Goal: Task Accomplishment & Management: Use online tool/utility

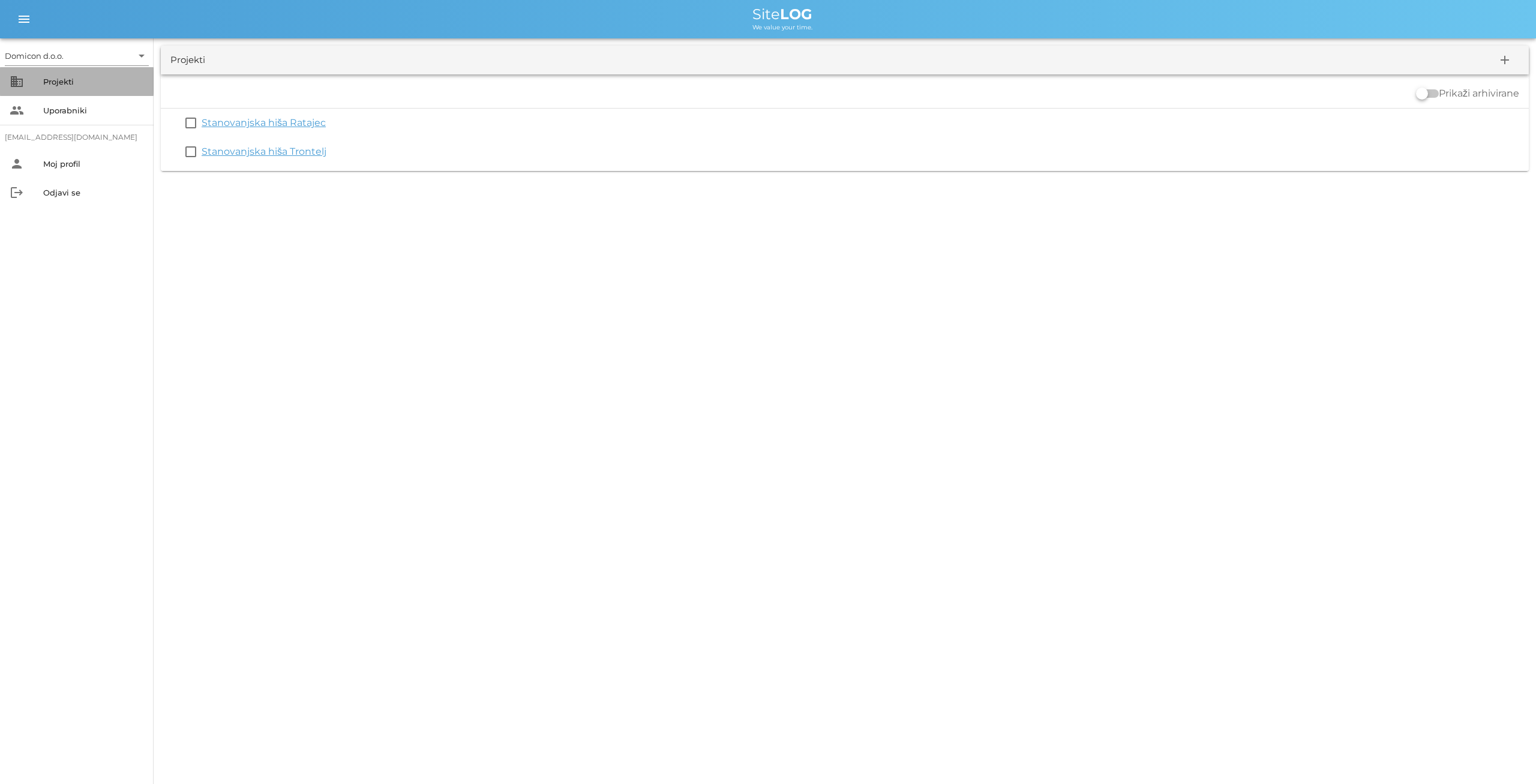
click at [88, 80] on div "Projekti" at bounding box center [93, 81] width 101 height 10
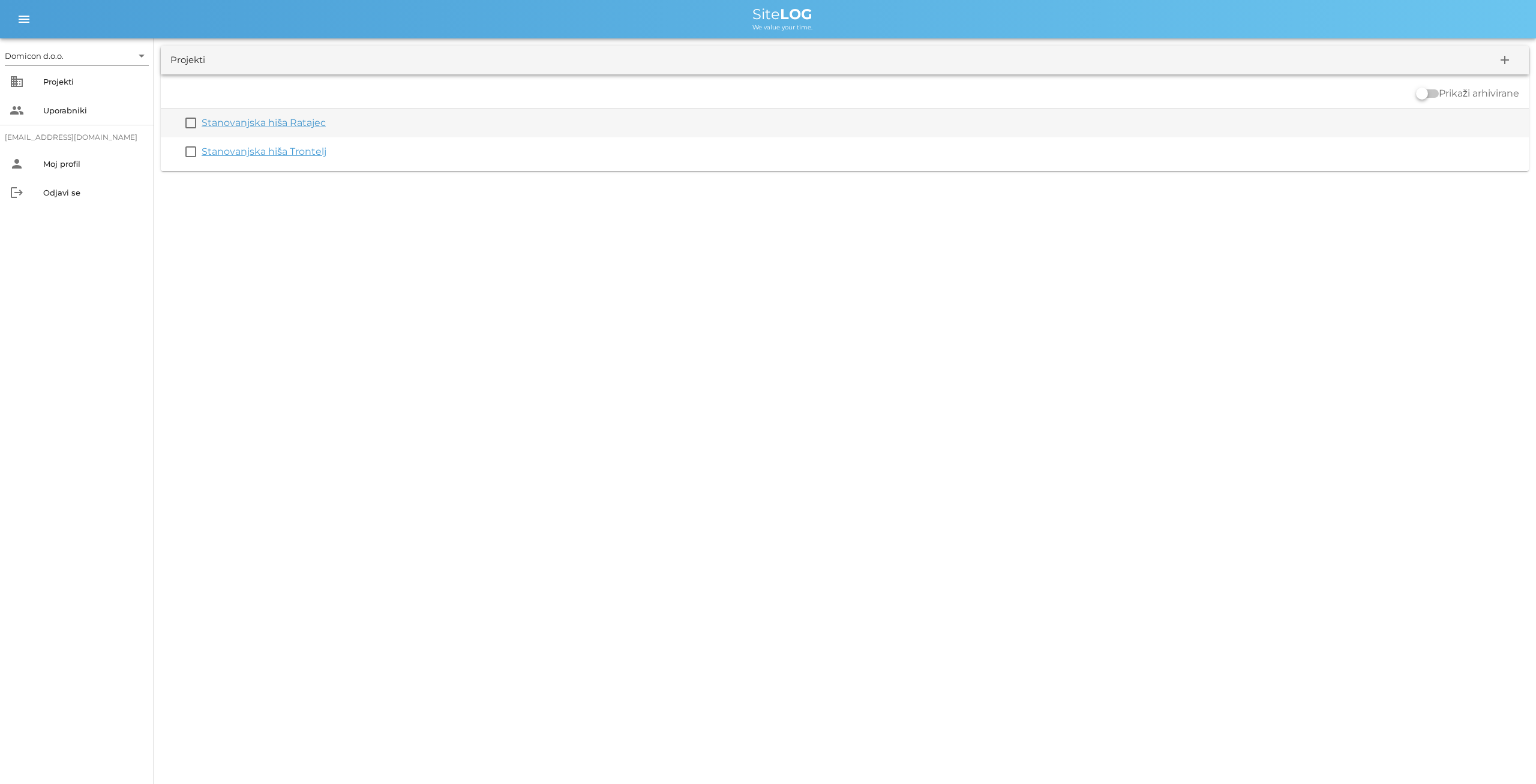
click at [293, 119] on link "Stanovanjska hiša Ratajec" at bounding box center [264, 123] width 124 height 12
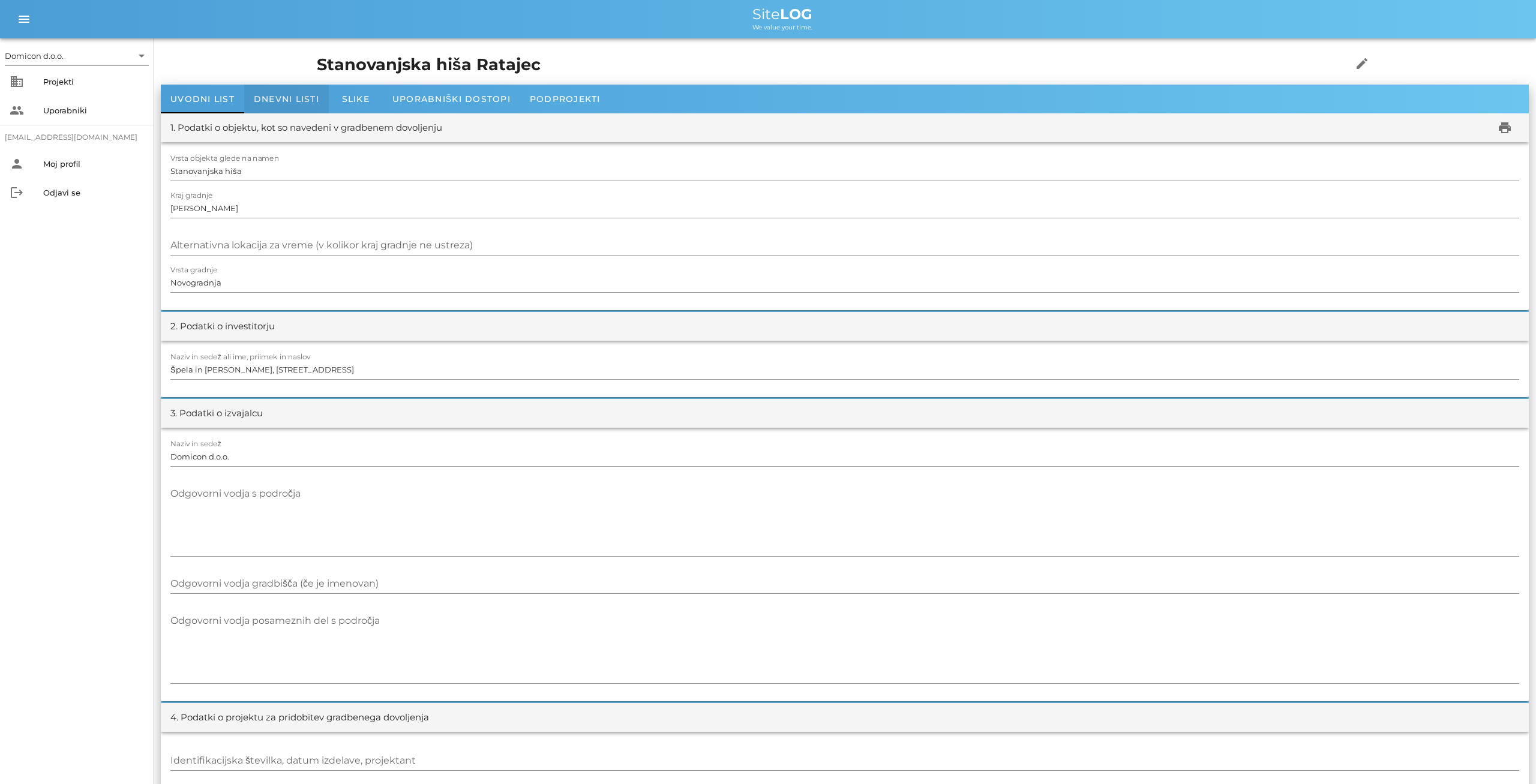
click at [283, 92] on div "Dnevni listi" at bounding box center [287, 99] width 85 height 29
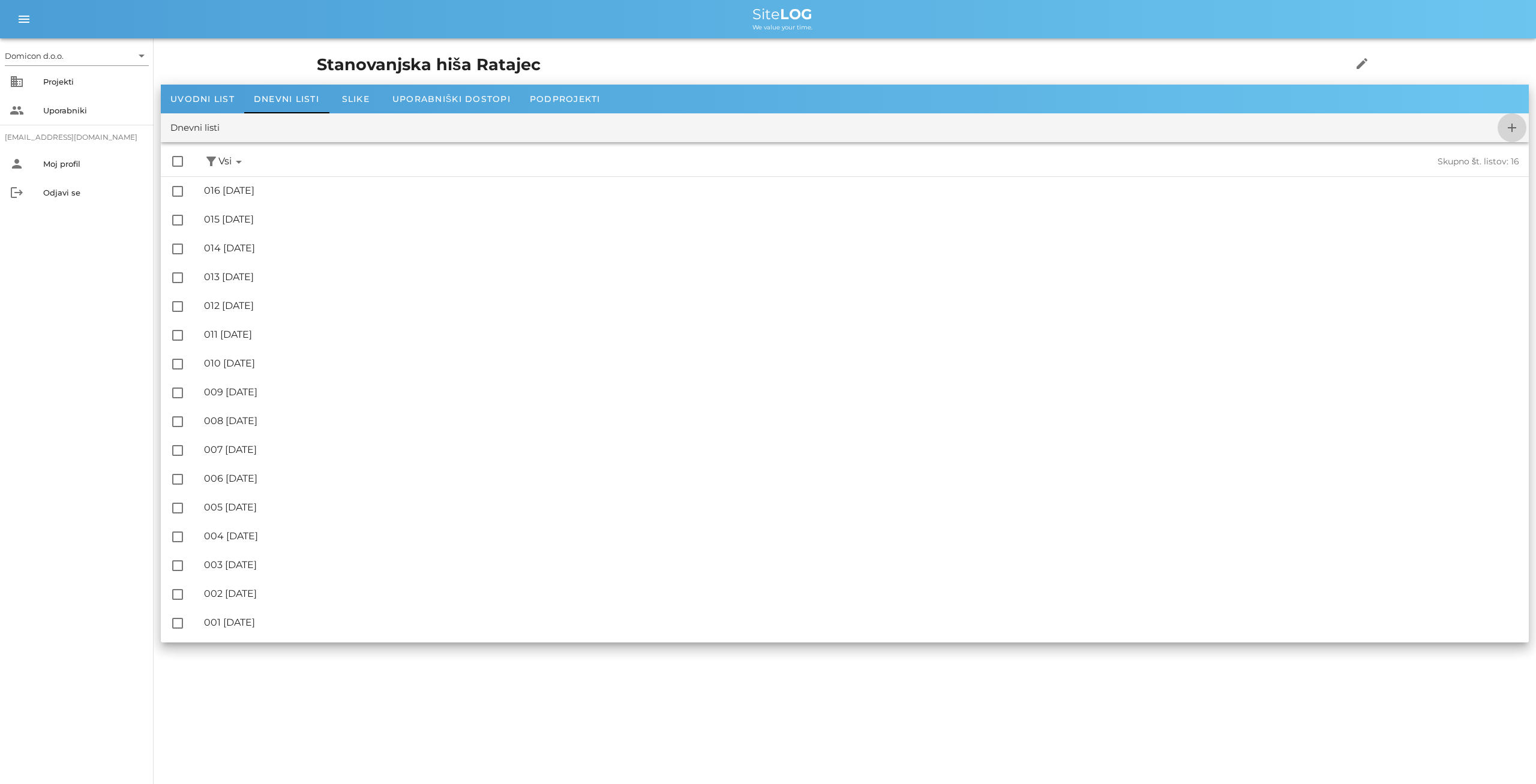
click at [1516, 130] on icon "add" at bounding box center [1512, 128] width 14 height 14
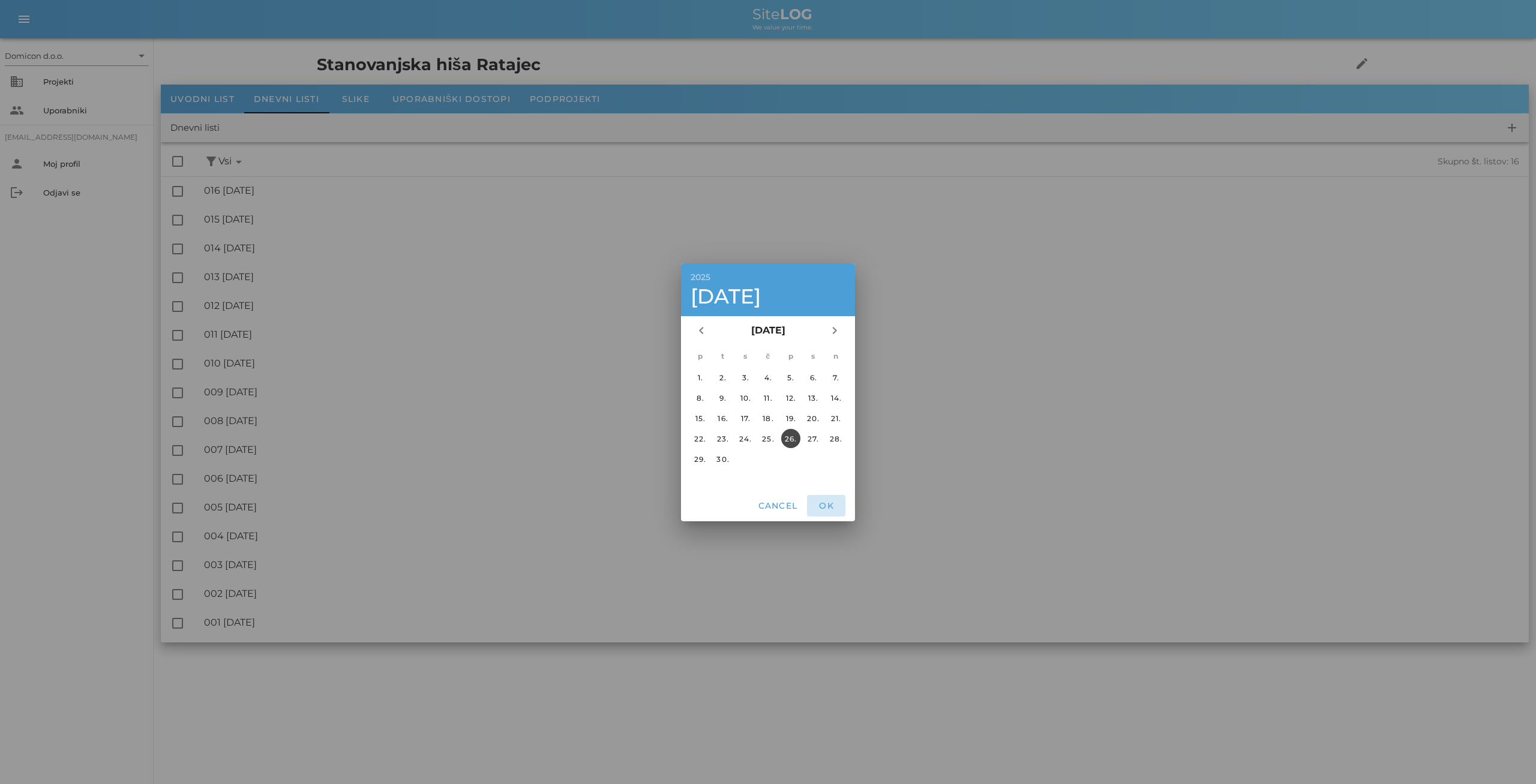
click at [828, 499] on button "OK" at bounding box center [826, 505] width 38 height 21
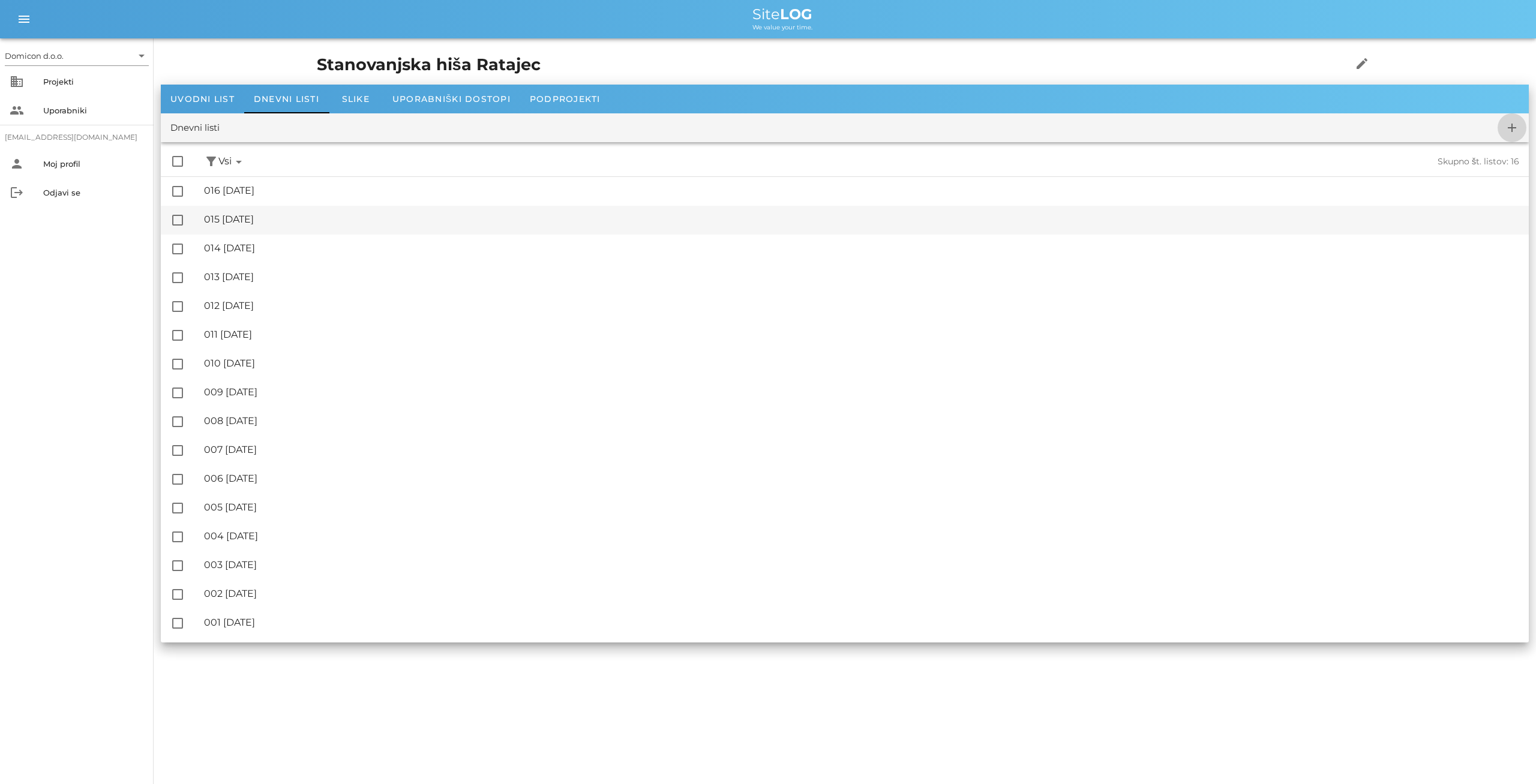
checkbox input "false"
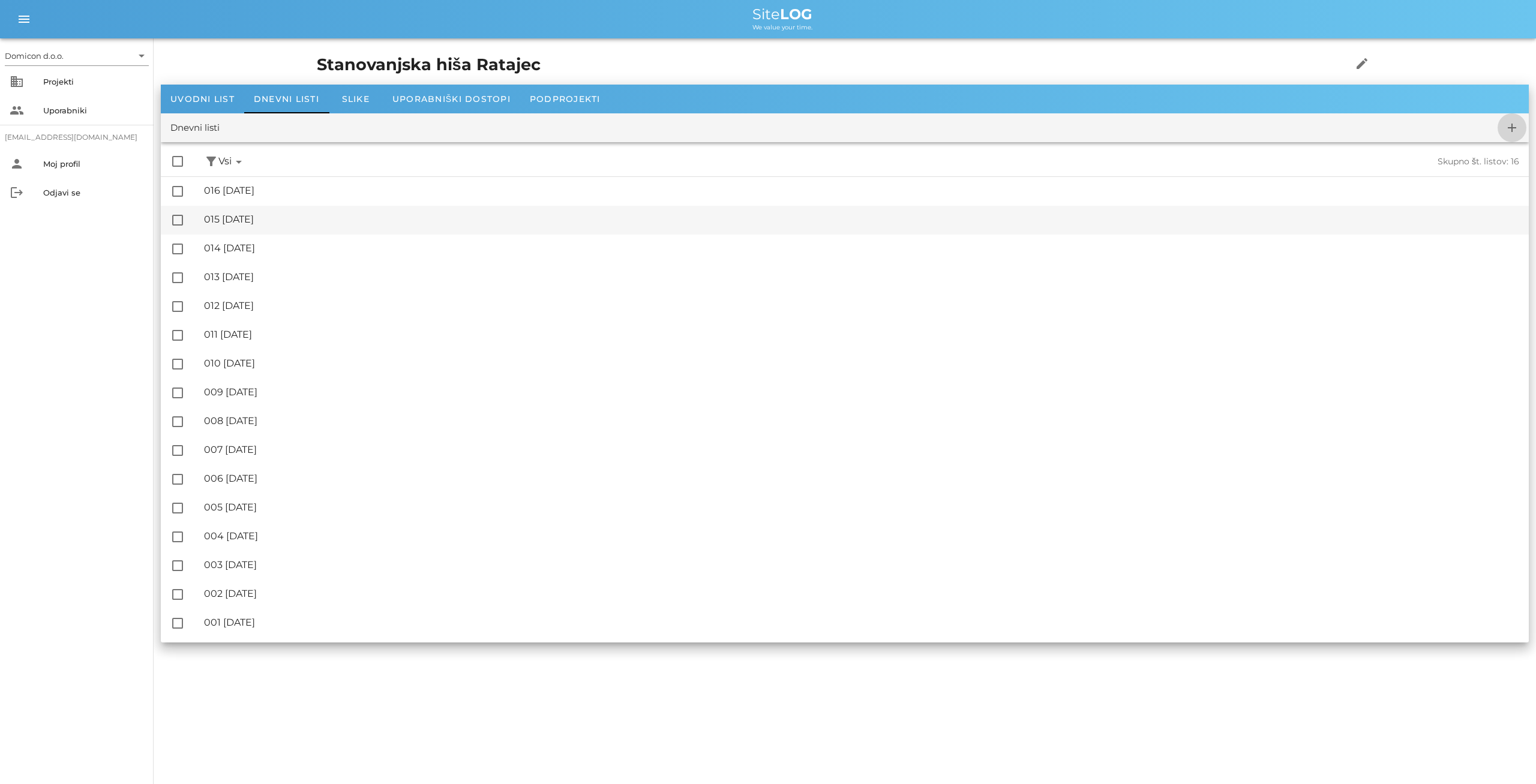
checkbox input "false"
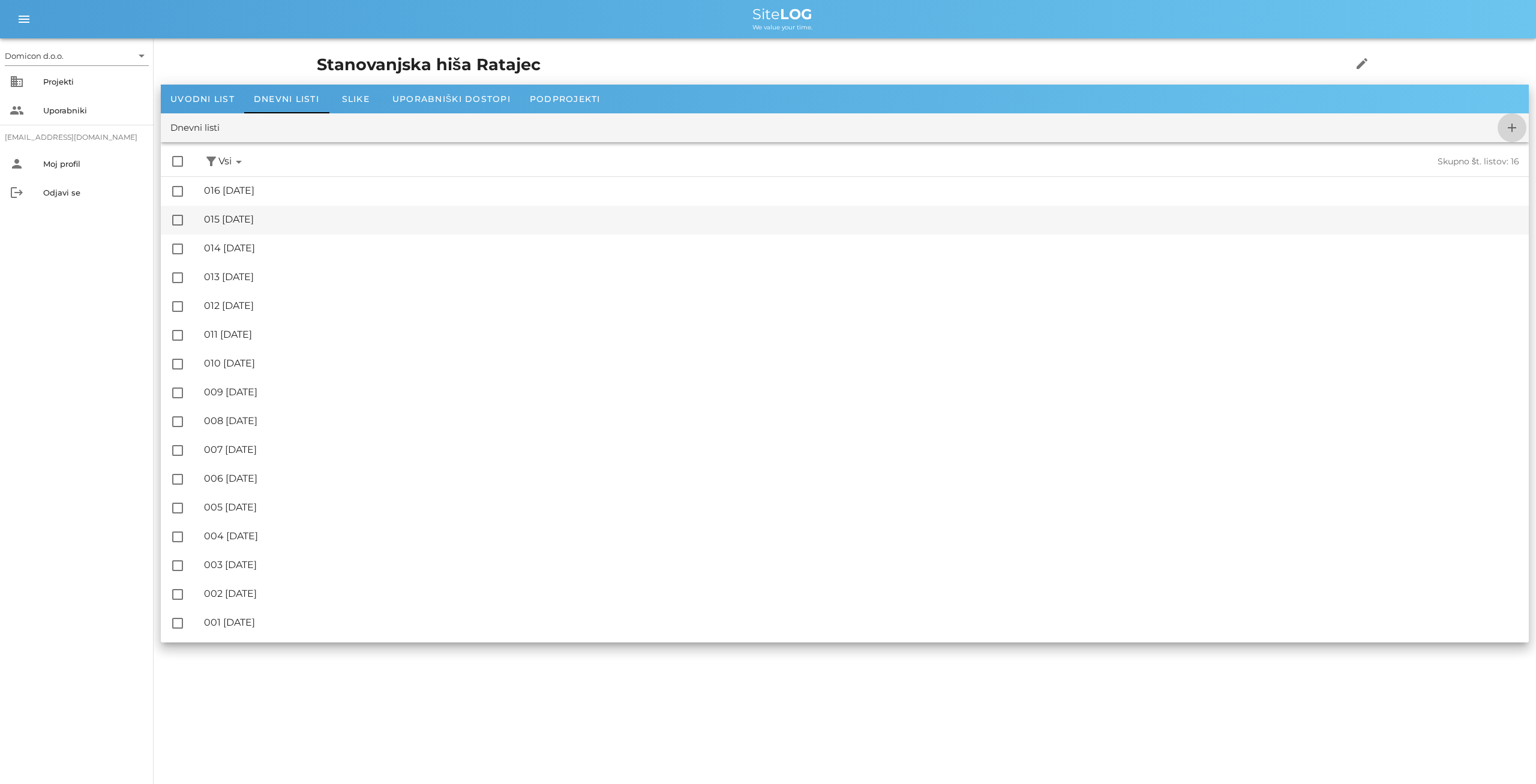
checkbox input "false"
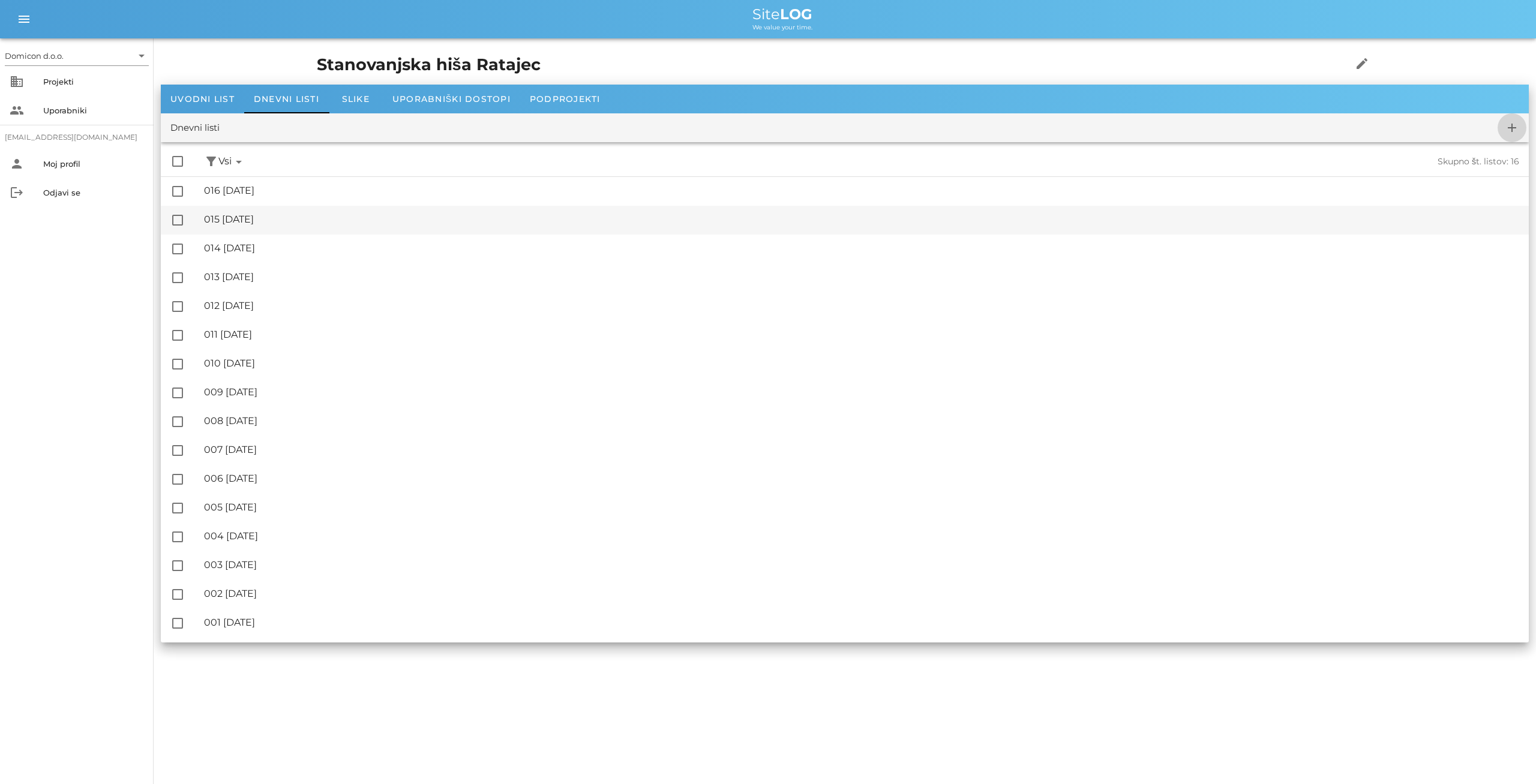
checkbox input "false"
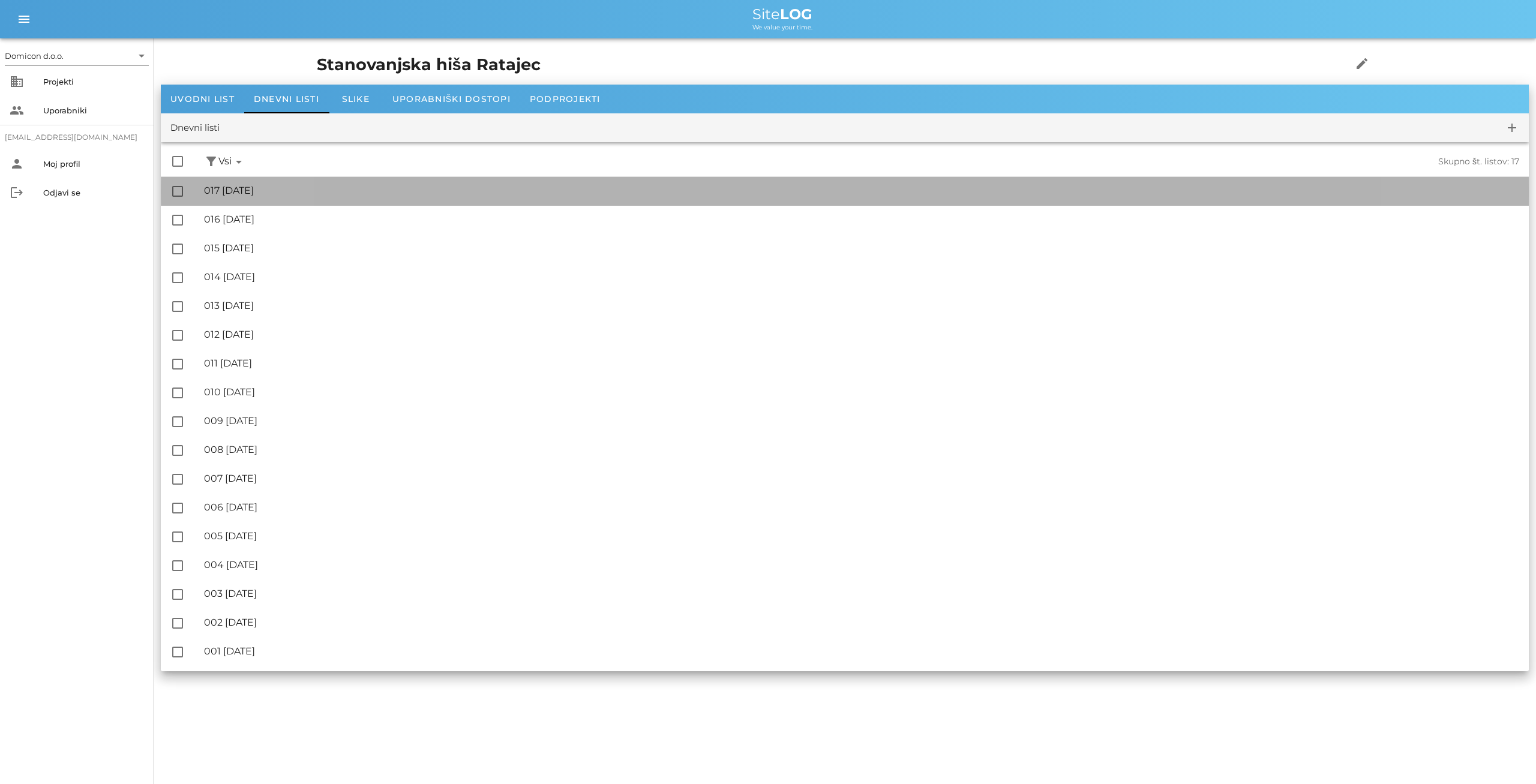
click at [280, 195] on div "🔏 017 [DATE]" at bounding box center [861, 191] width 1315 height 12
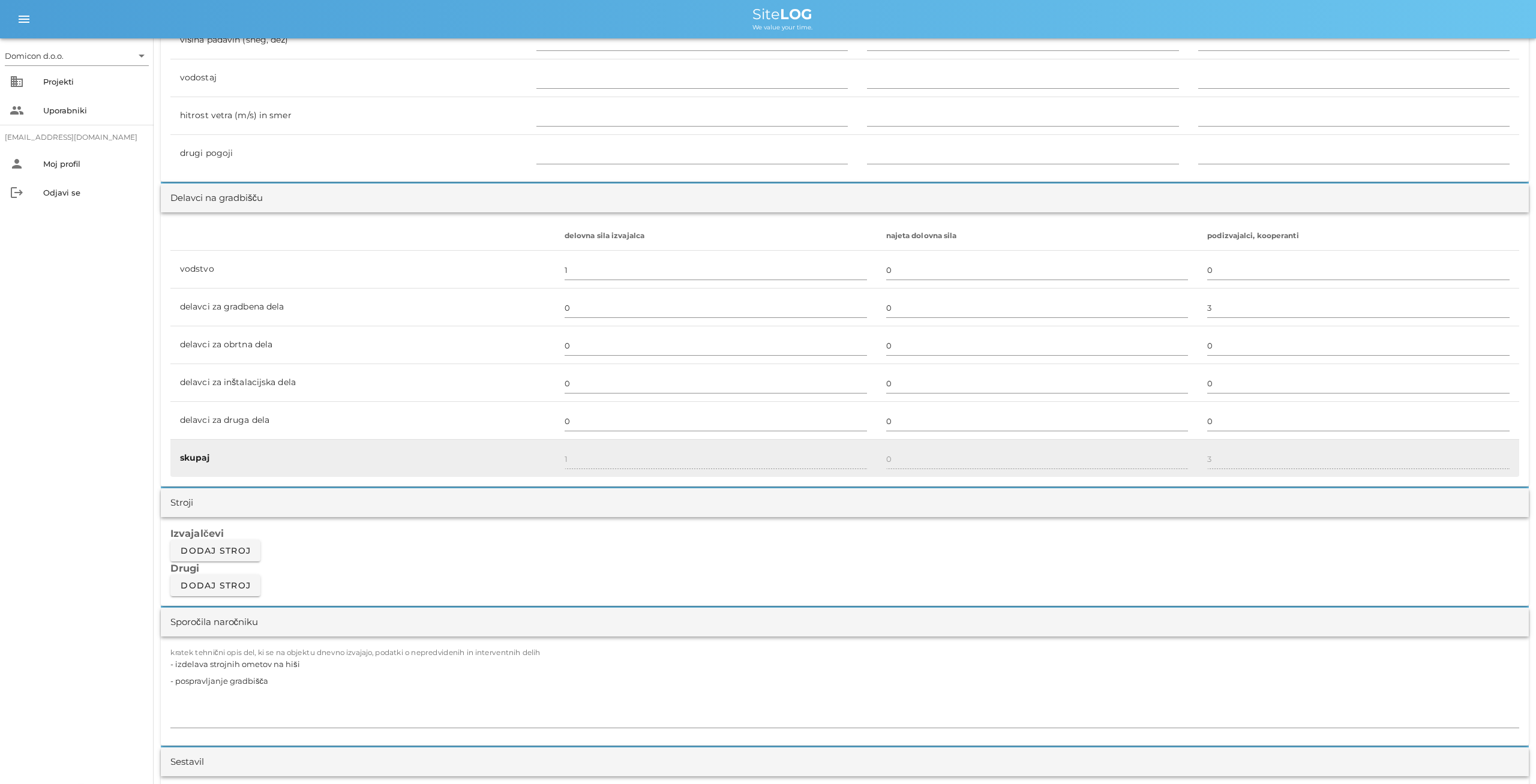
scroll to position [561, 0]
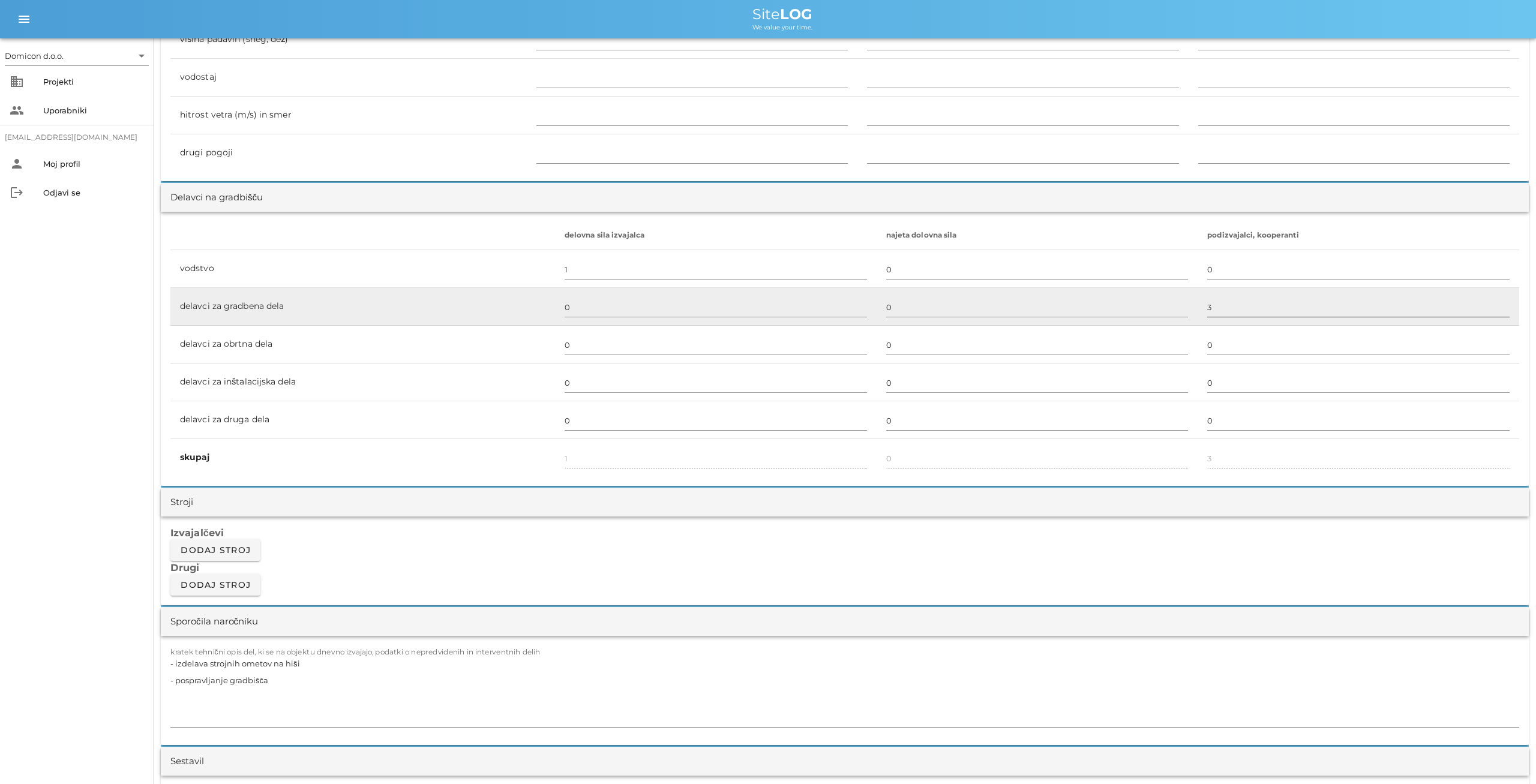
click at [1207, 310] on input "3" at bounding box center [1358, 307] width 302 height 19
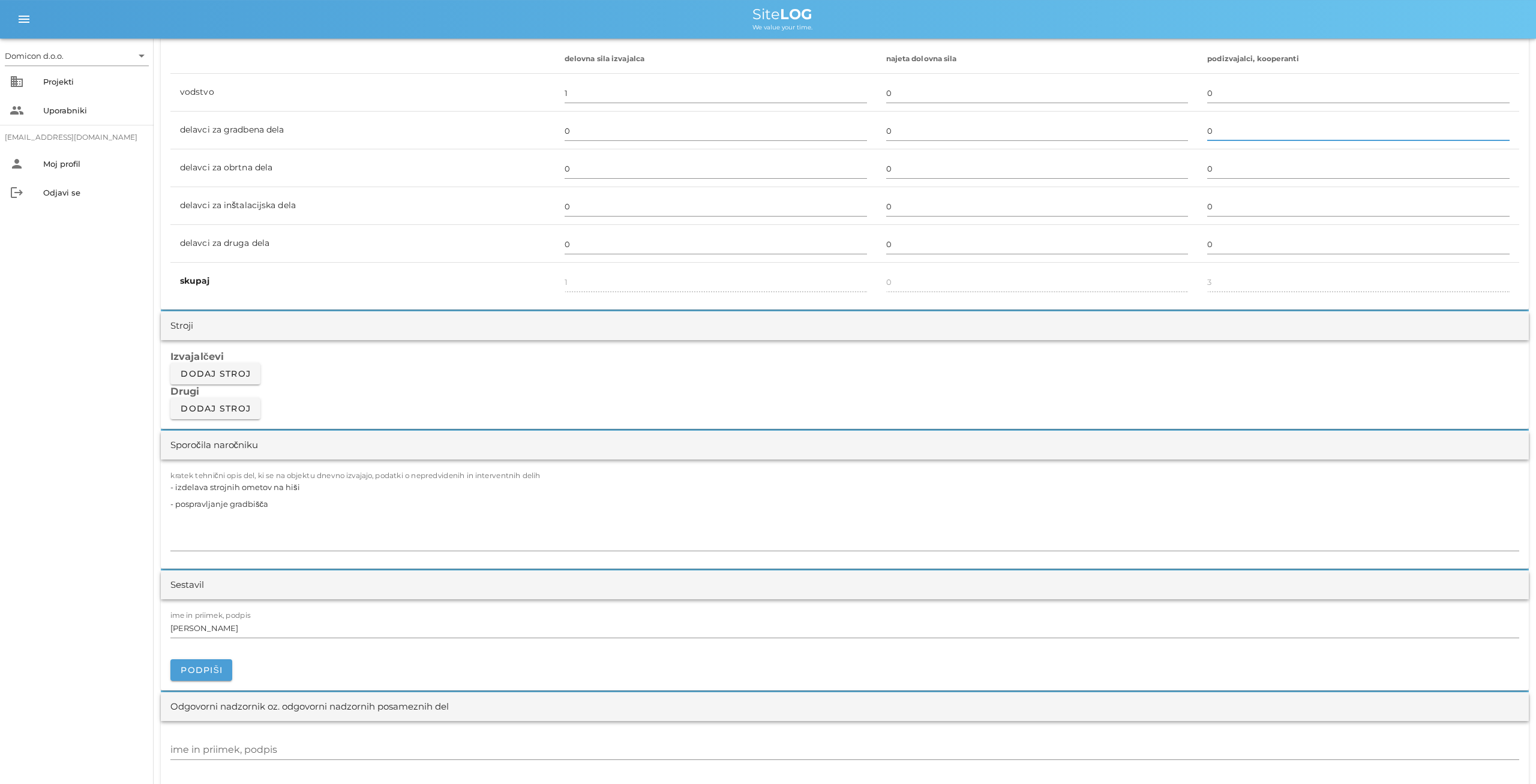
scroll to position [811, 0]
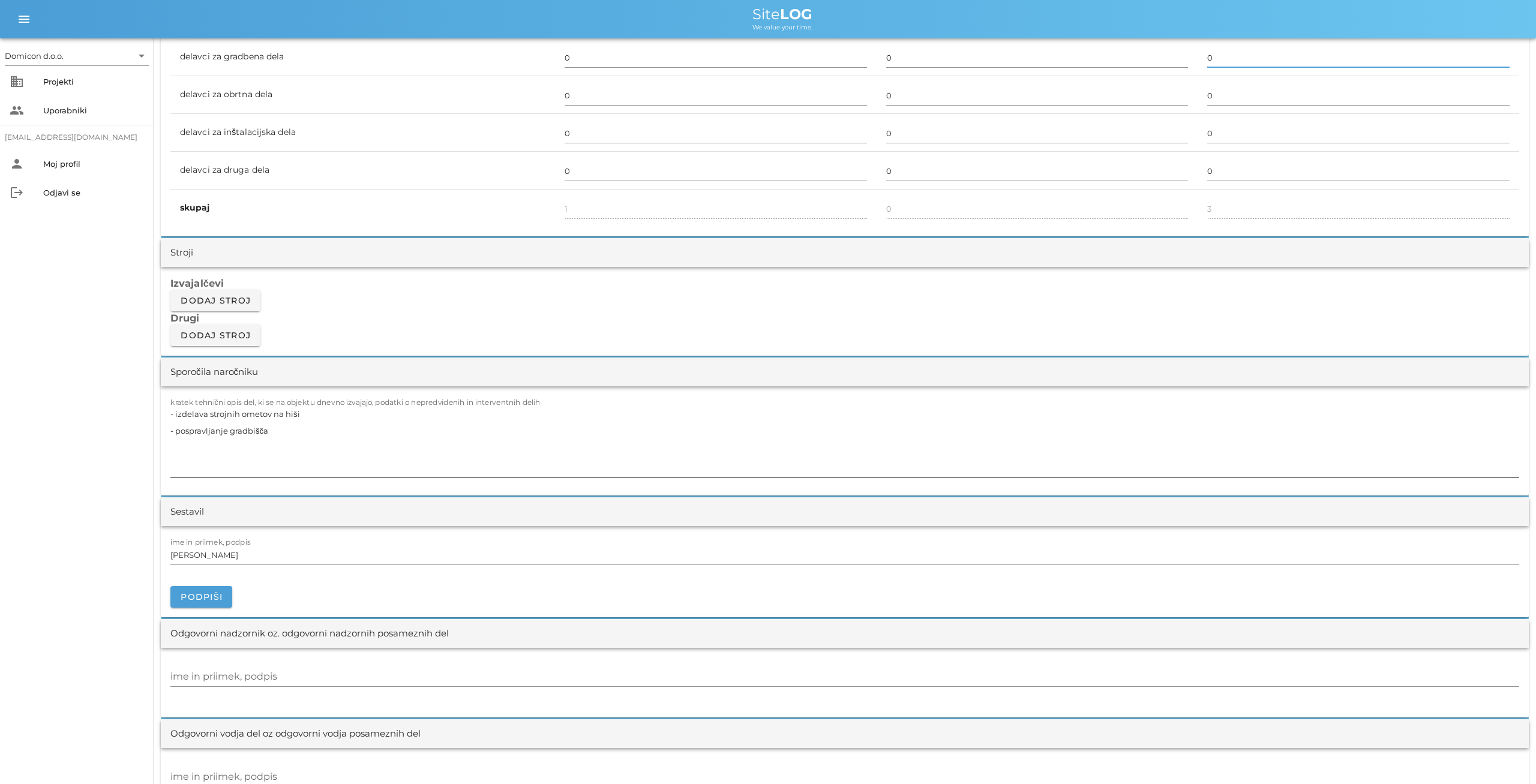
type input "0"
drag, startPoint x: 279, startPoint y: 438, endPoint x: 169, endPoint y: 412, distance: 113.0
click at [171, 412] on textarea "- izdelava strojnih ometov na hiši - pospravljanje gradbišča" at bounding box center [845, 441] width 1349 height 72
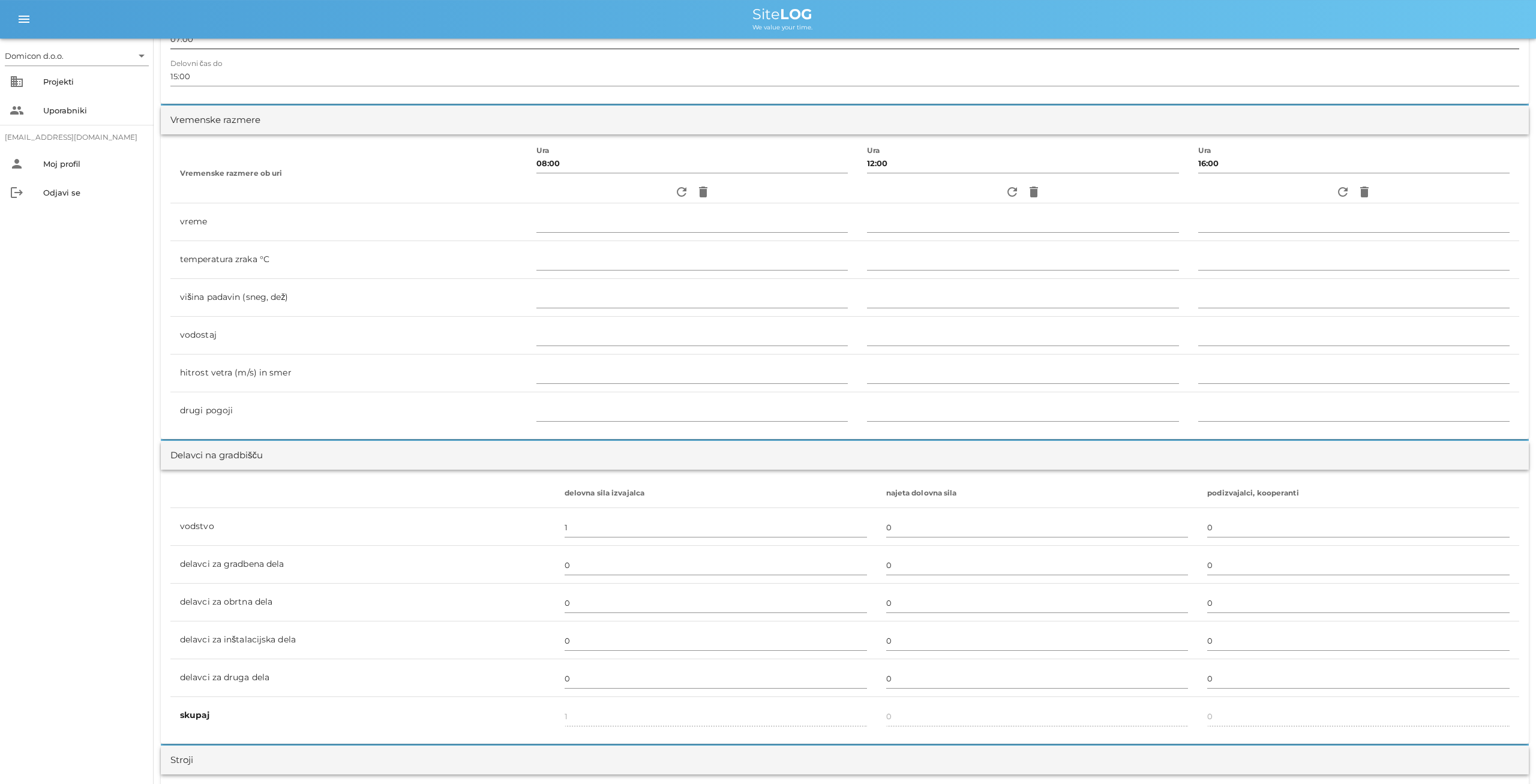
scroll to position [0, 0]
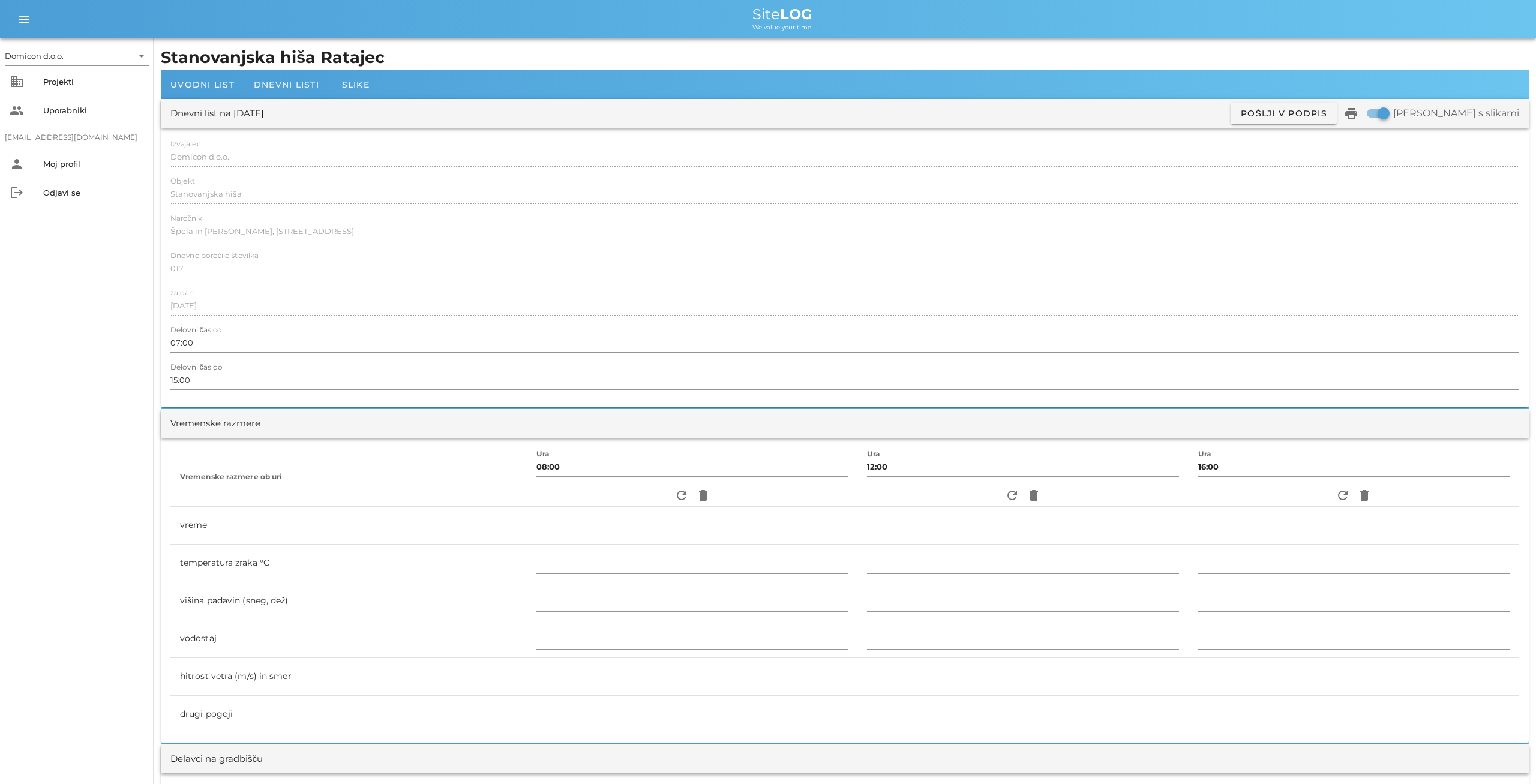
type textarea "- dela se niso izvajala"
click at [301, 80] on span "Dnevni listi" at bounding box center [287, 85] width 65 height 11
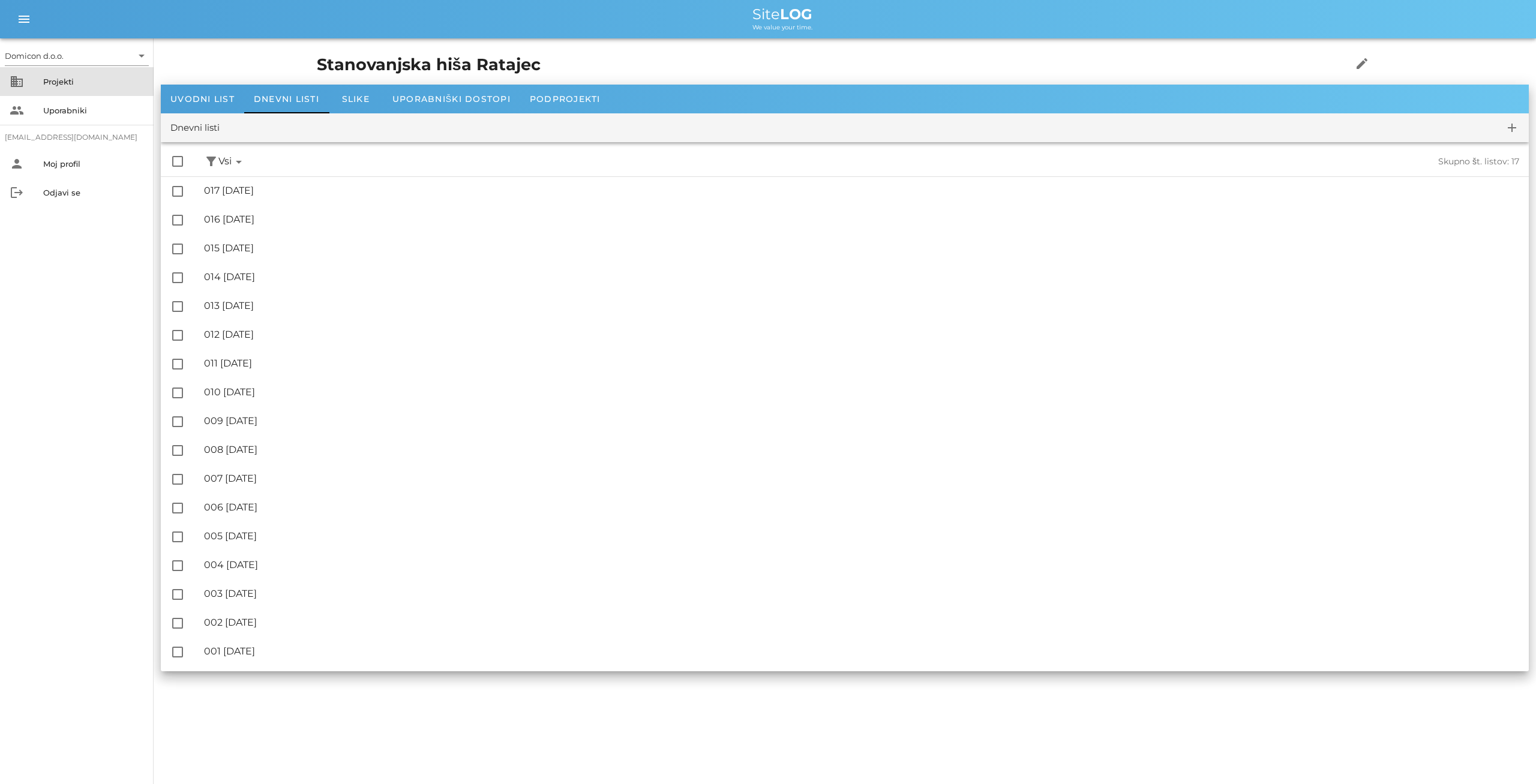
click at [60, 87] on div "Projekti" at bounding box center [93, 81] width 101 height 19
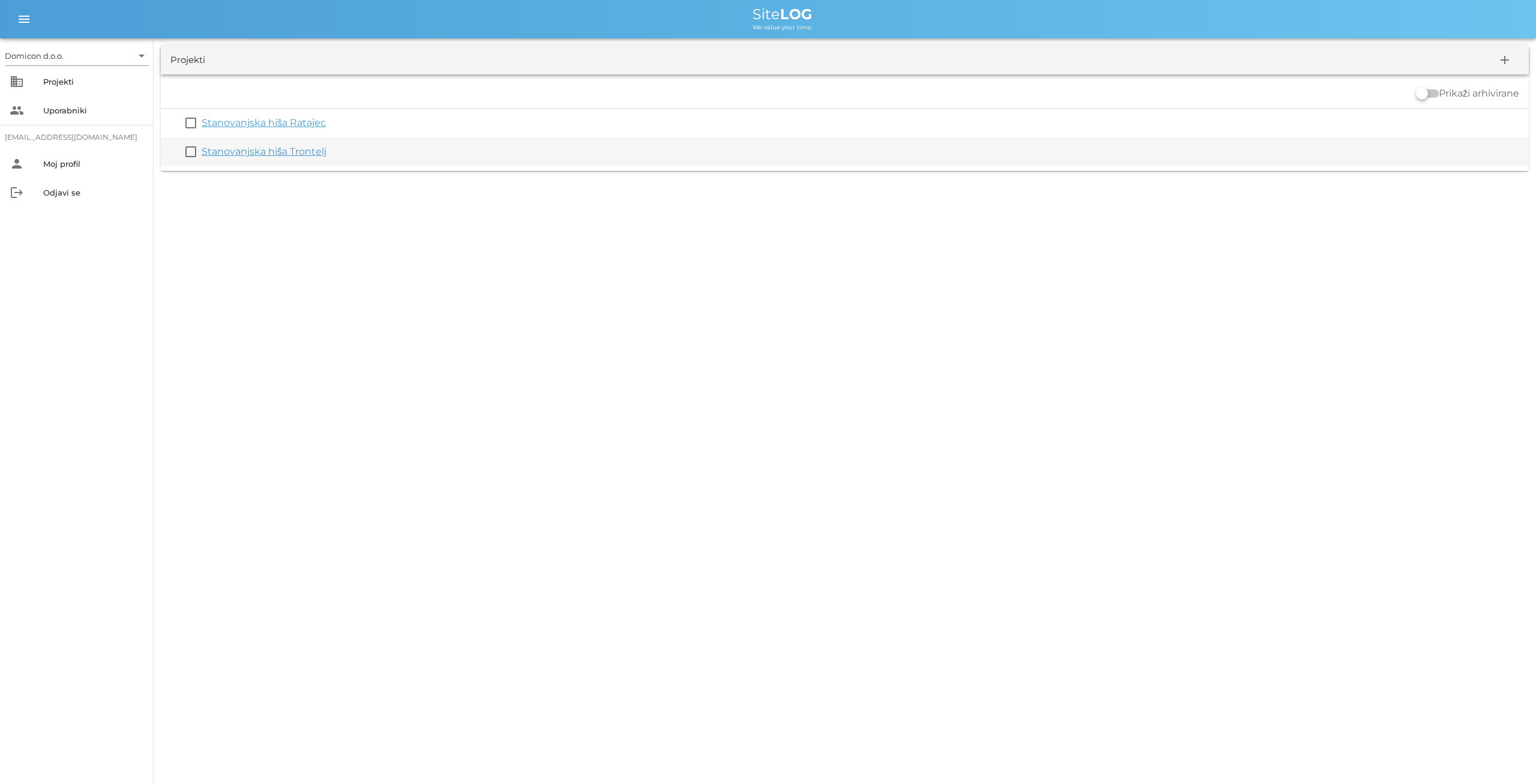
click at [301, 150] on link "Stanovanjska hiša Trontelj" at bounding box center [264, 152] width 125 height 12
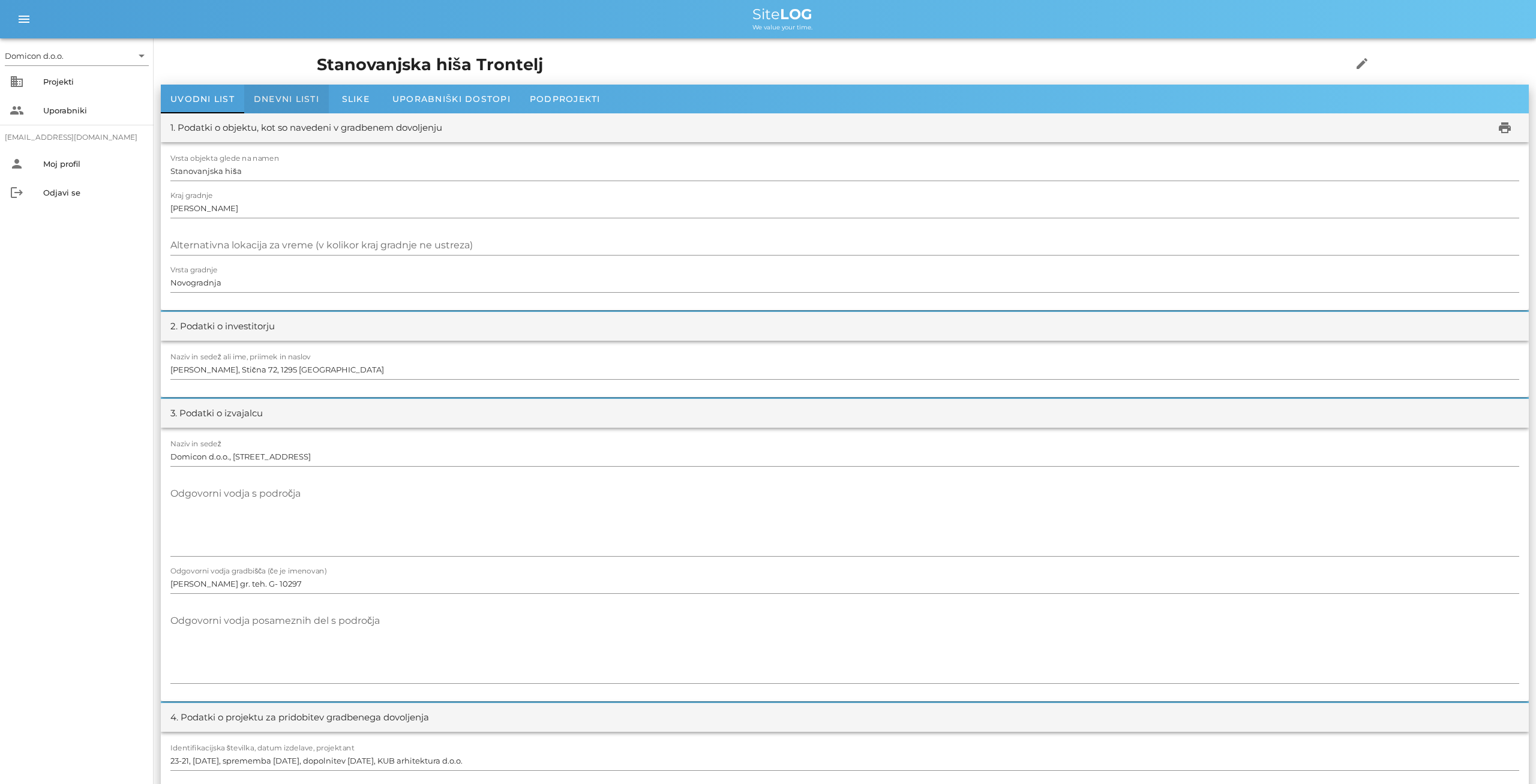
click at [289, 88] on div "Dnevni listi" at bounding box center [287, 99] width 85 height 29
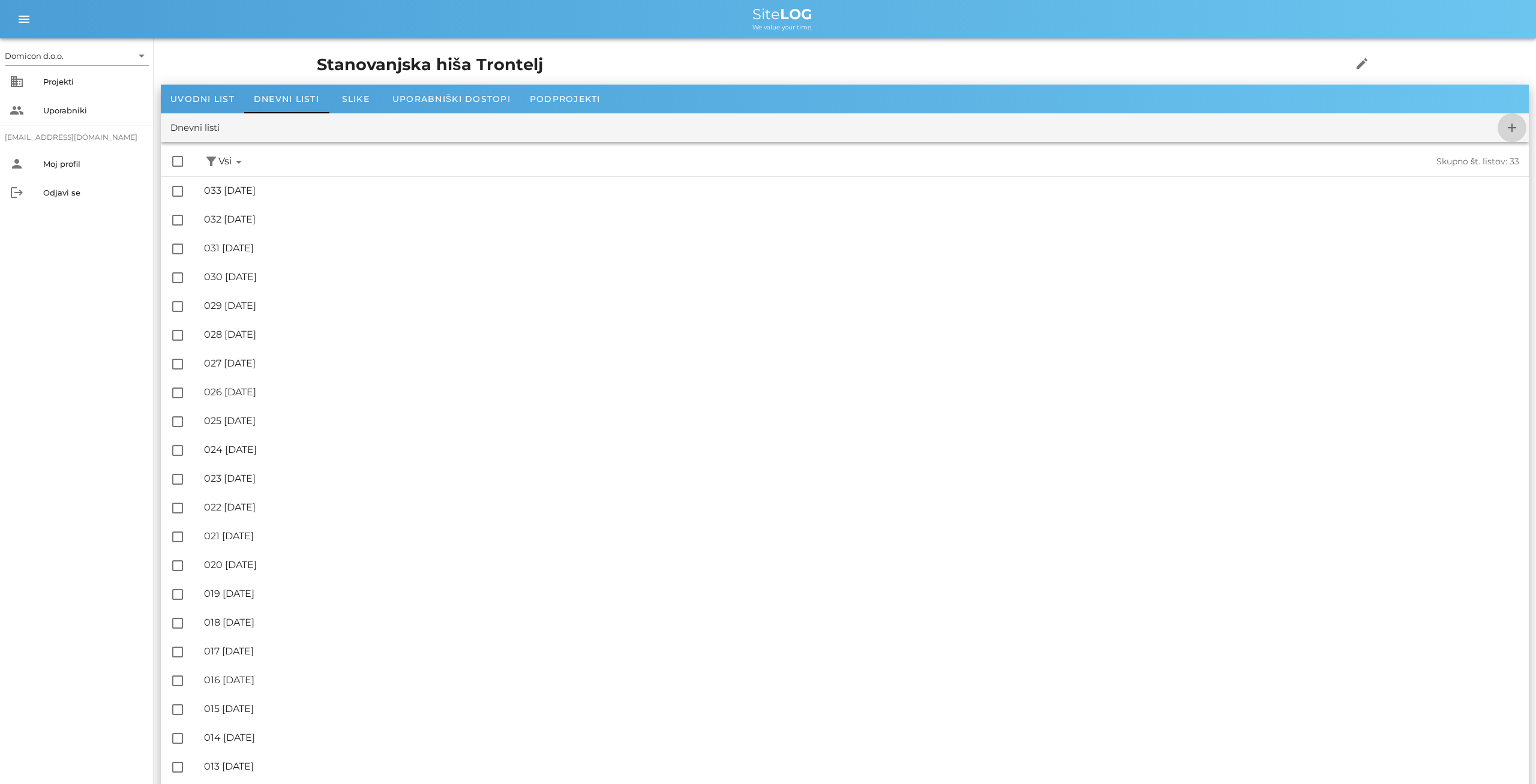
click at [1511, 130] on icon "add" at bounding box center [1512, 128] width 14 height 14
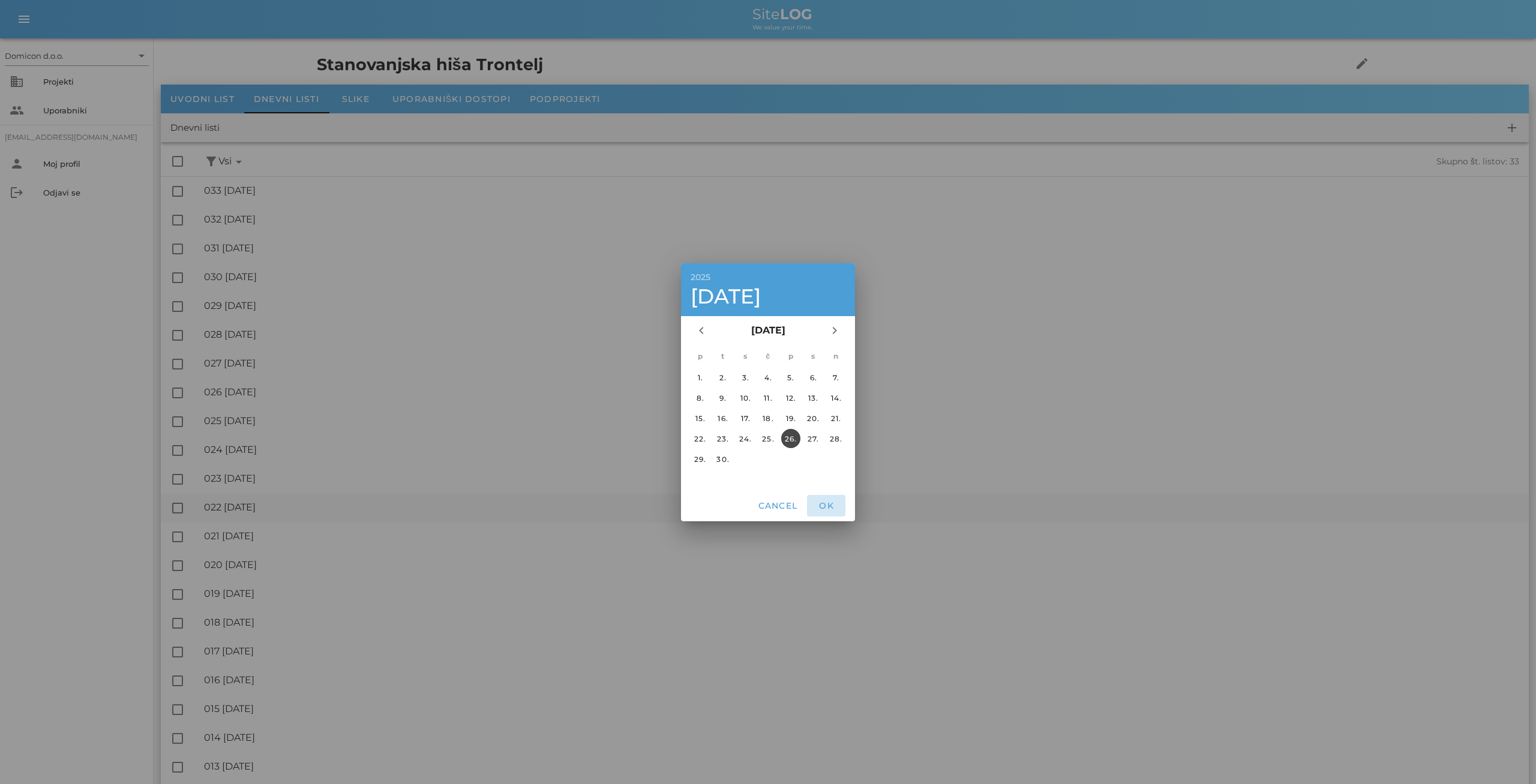
click at [827, 503] on span "OK" at bounding box center [826, 505] width 29 height 11
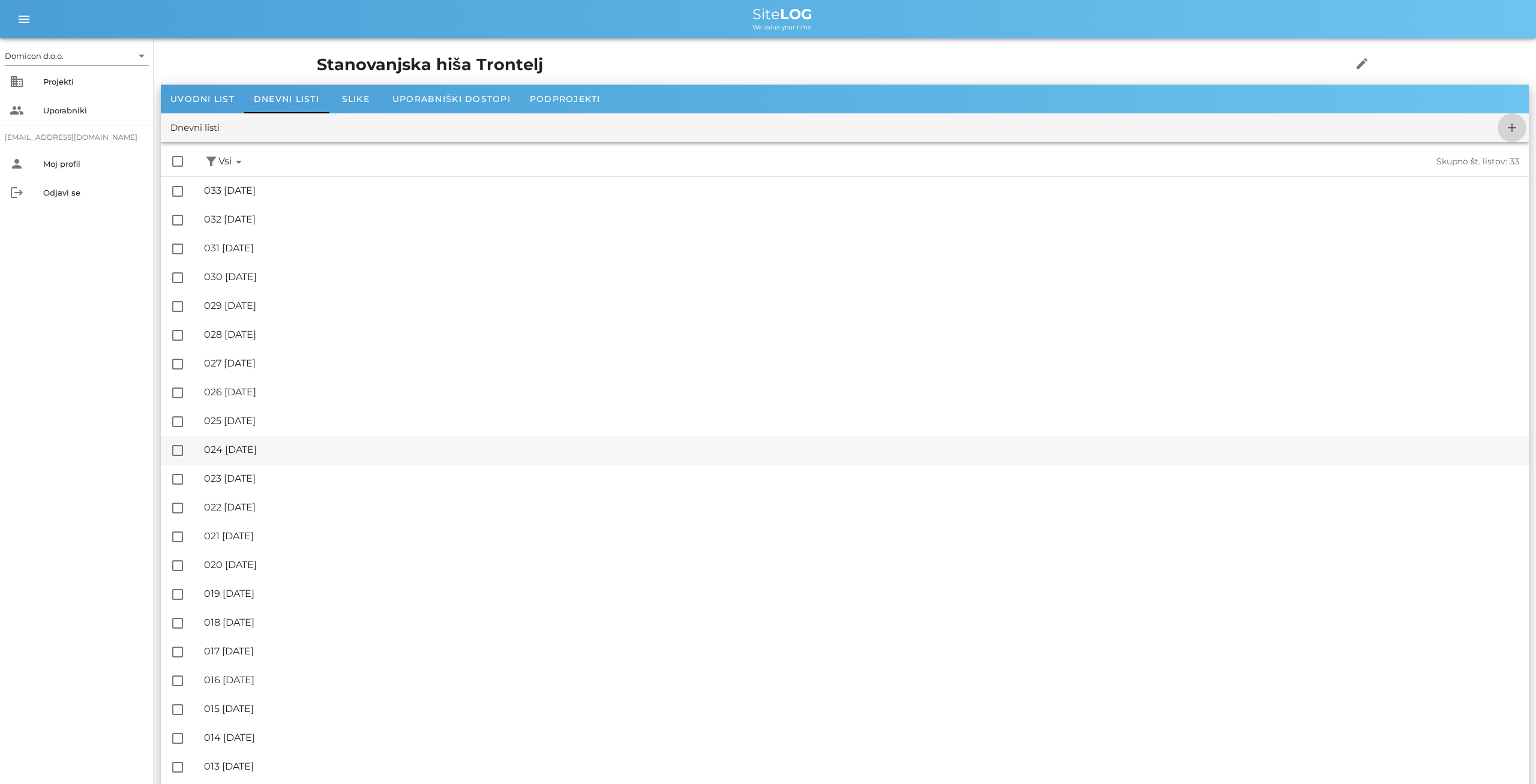
checkbox input "false"
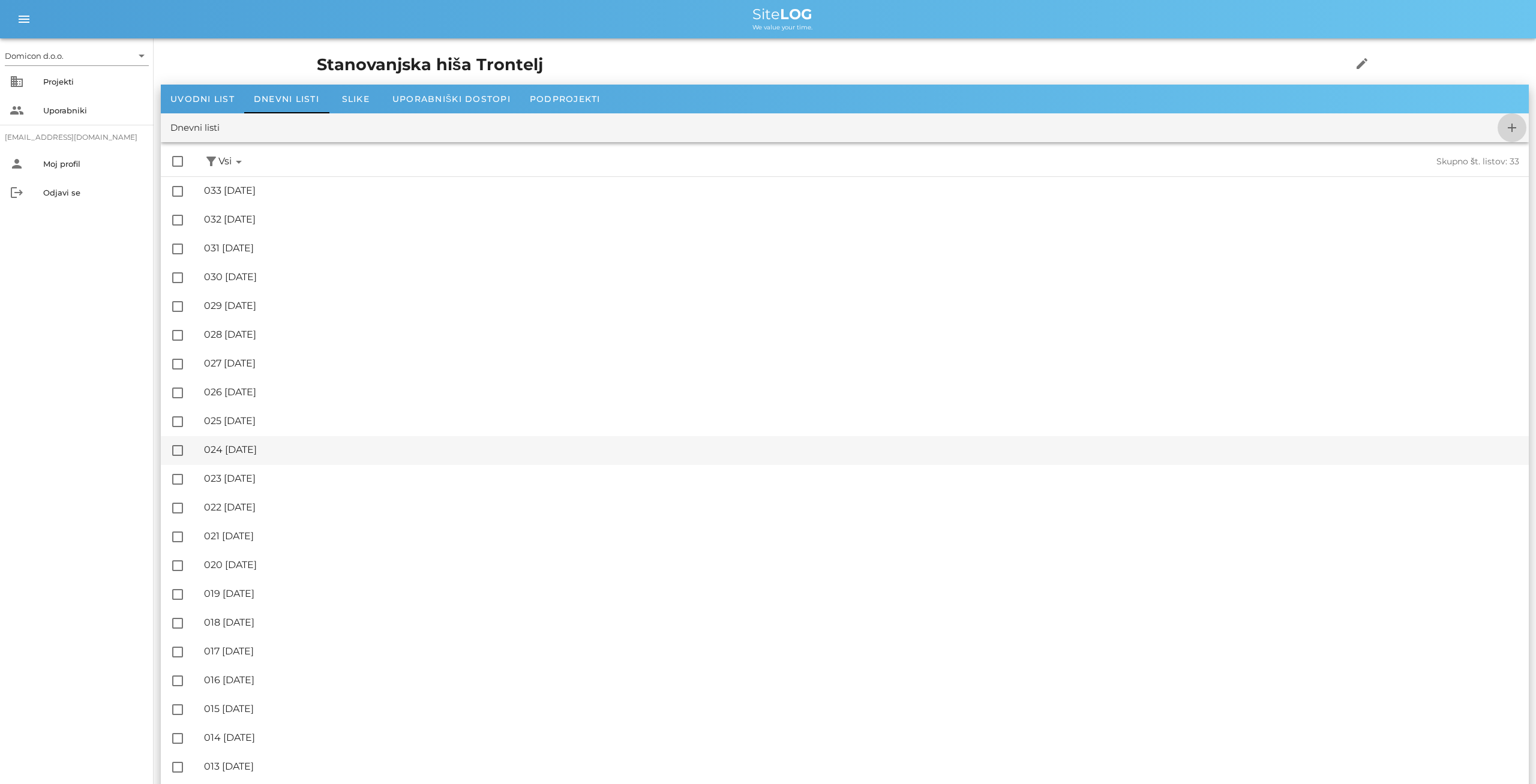
checkbox input "false"
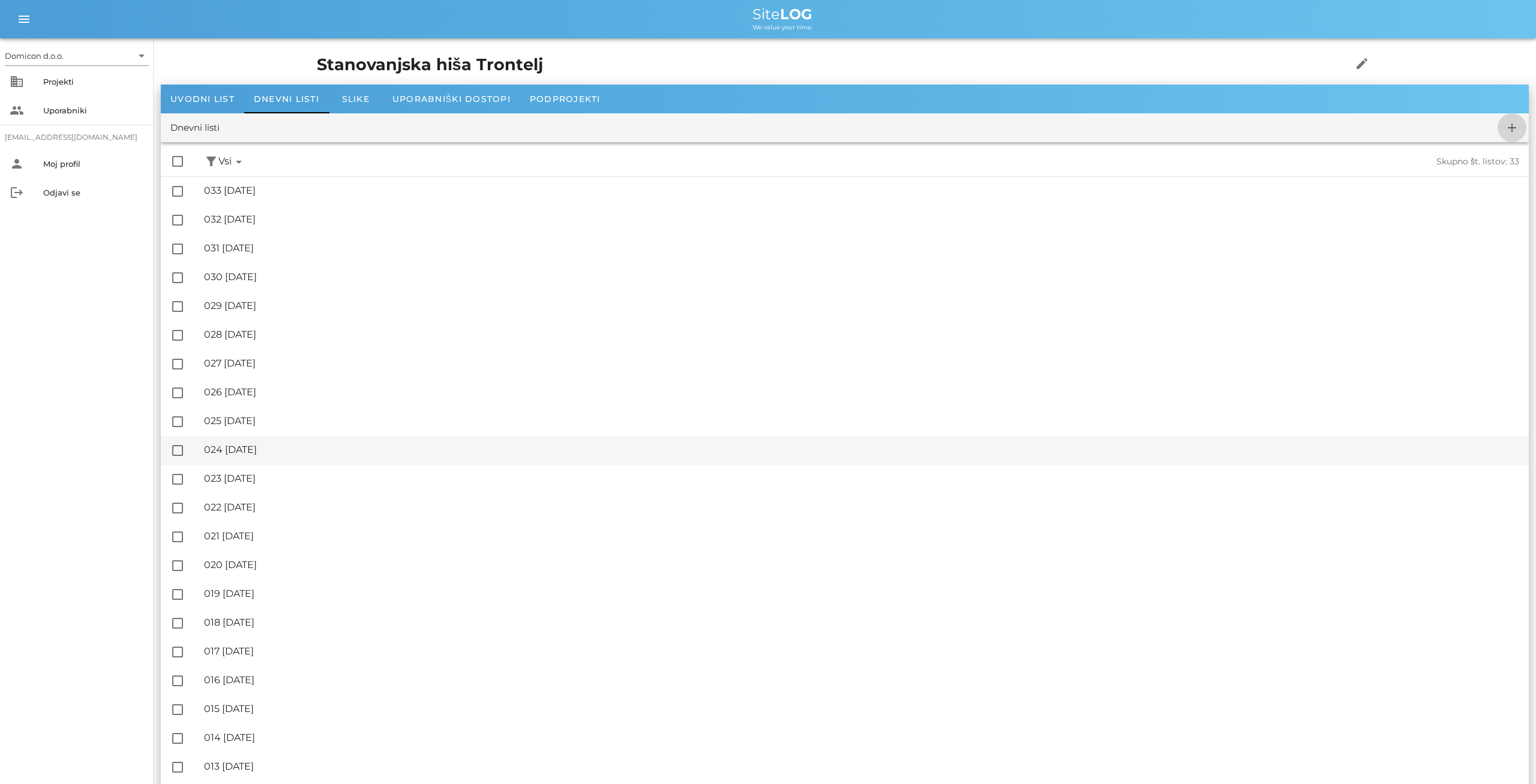
checkbox input "false"
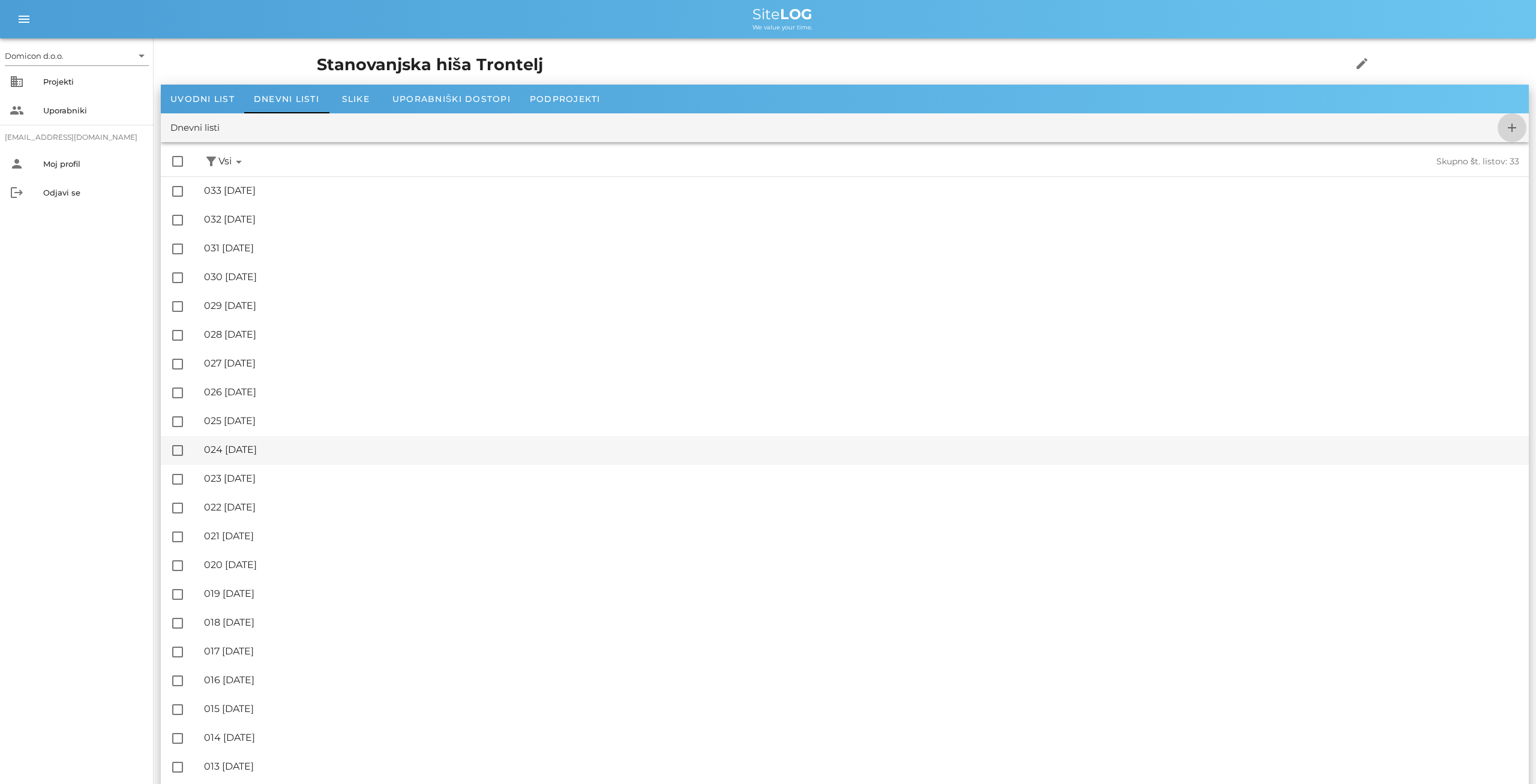
checkbox input "false"
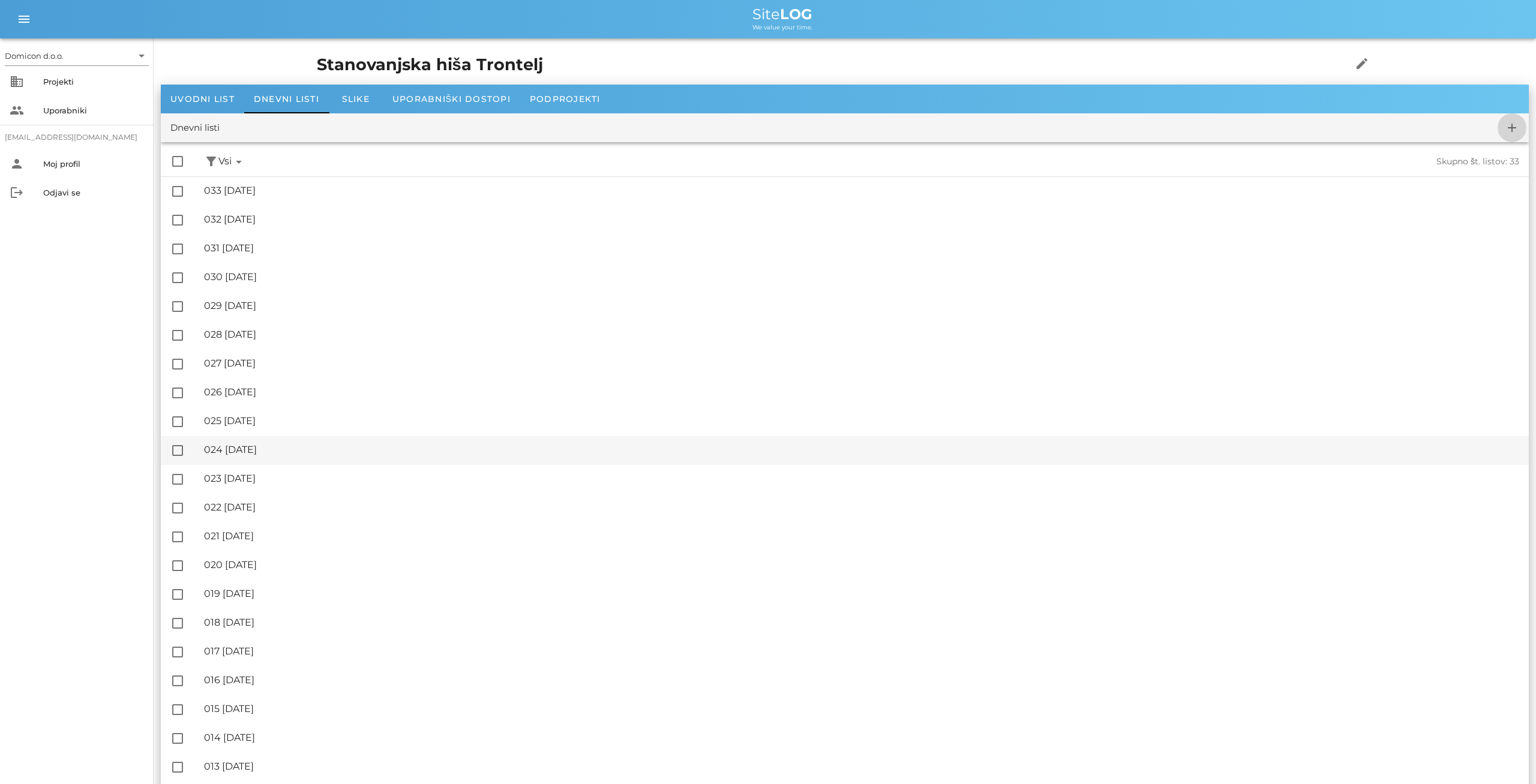
checkbox input "false"
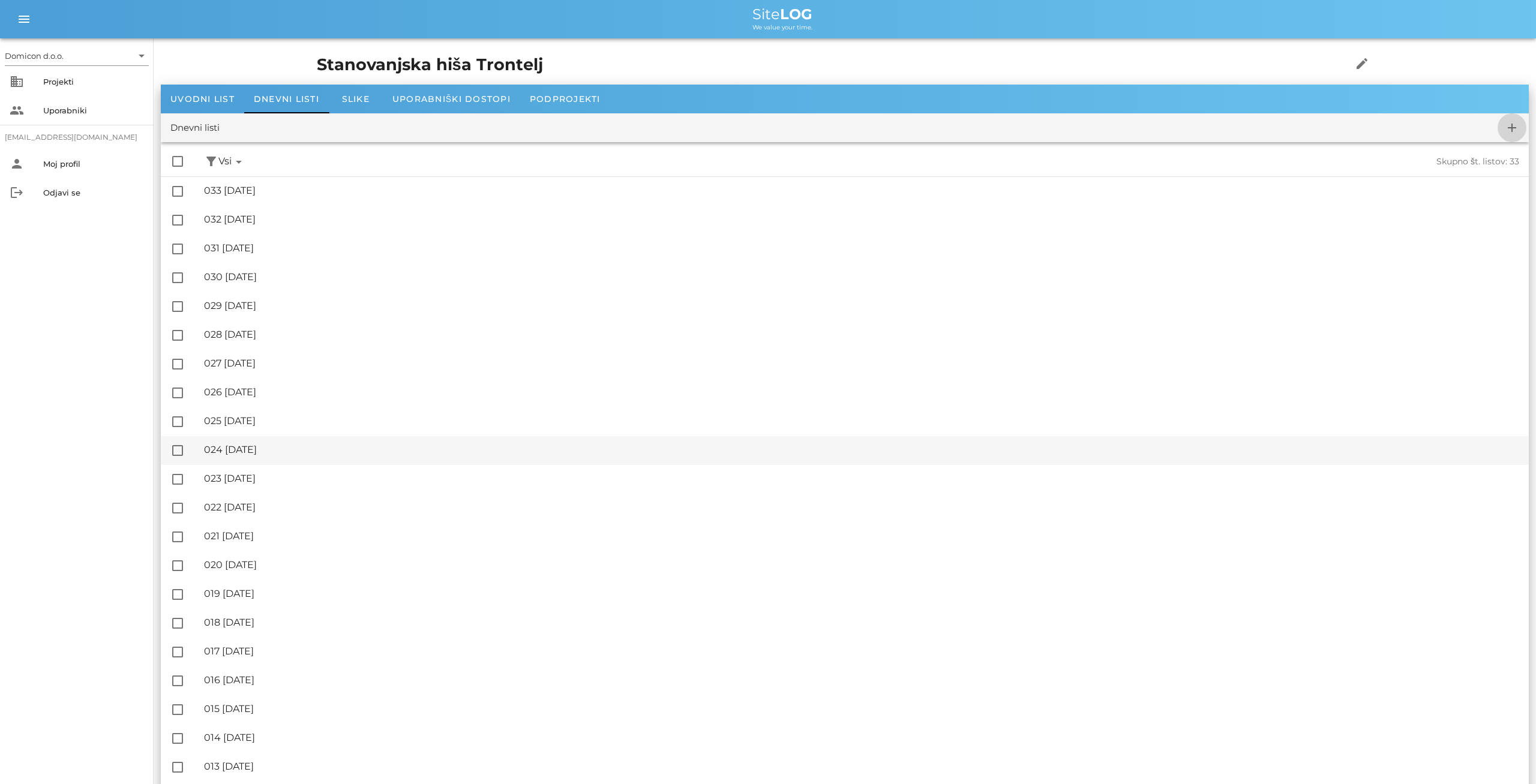
checkbox input "false"
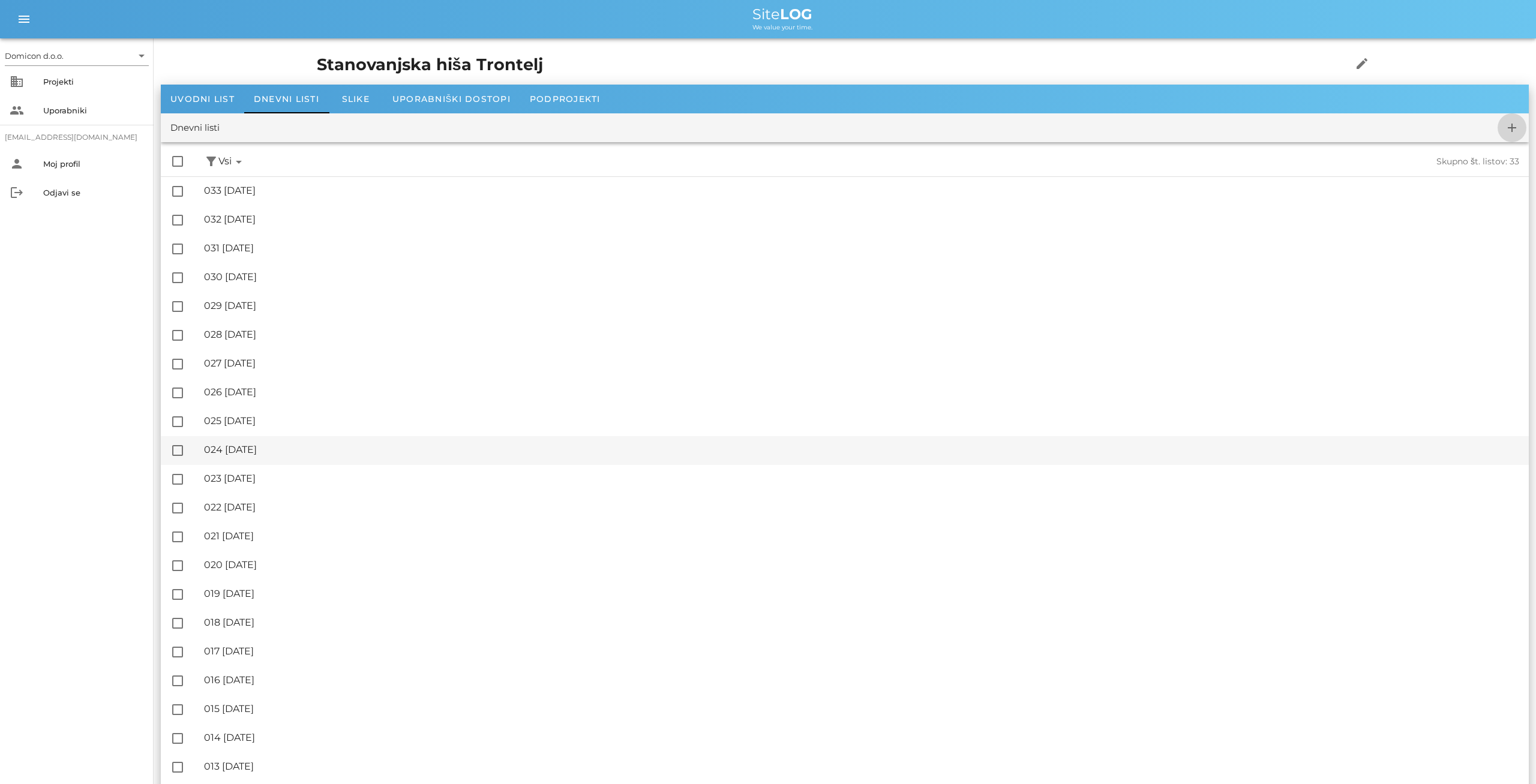
checkbox input "false"
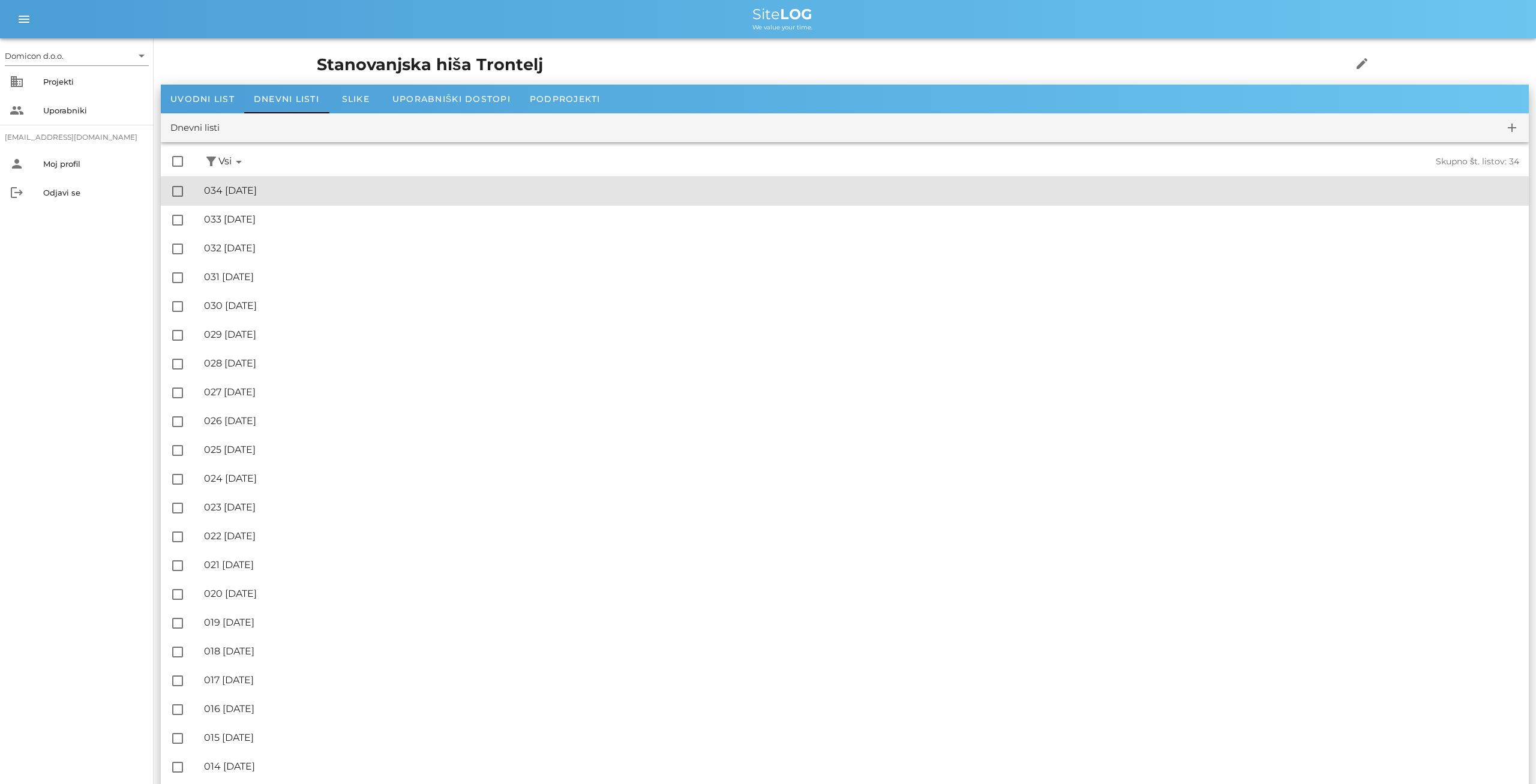
click at [248, 184] on div "🔏 034 [DATE] ✓ Podpisal: Nadzornik ✓ Podpisal: Sestavljalec ✓ Podpisal: Odgovor…" at bounding box center [861, 191] width 1315 height 27
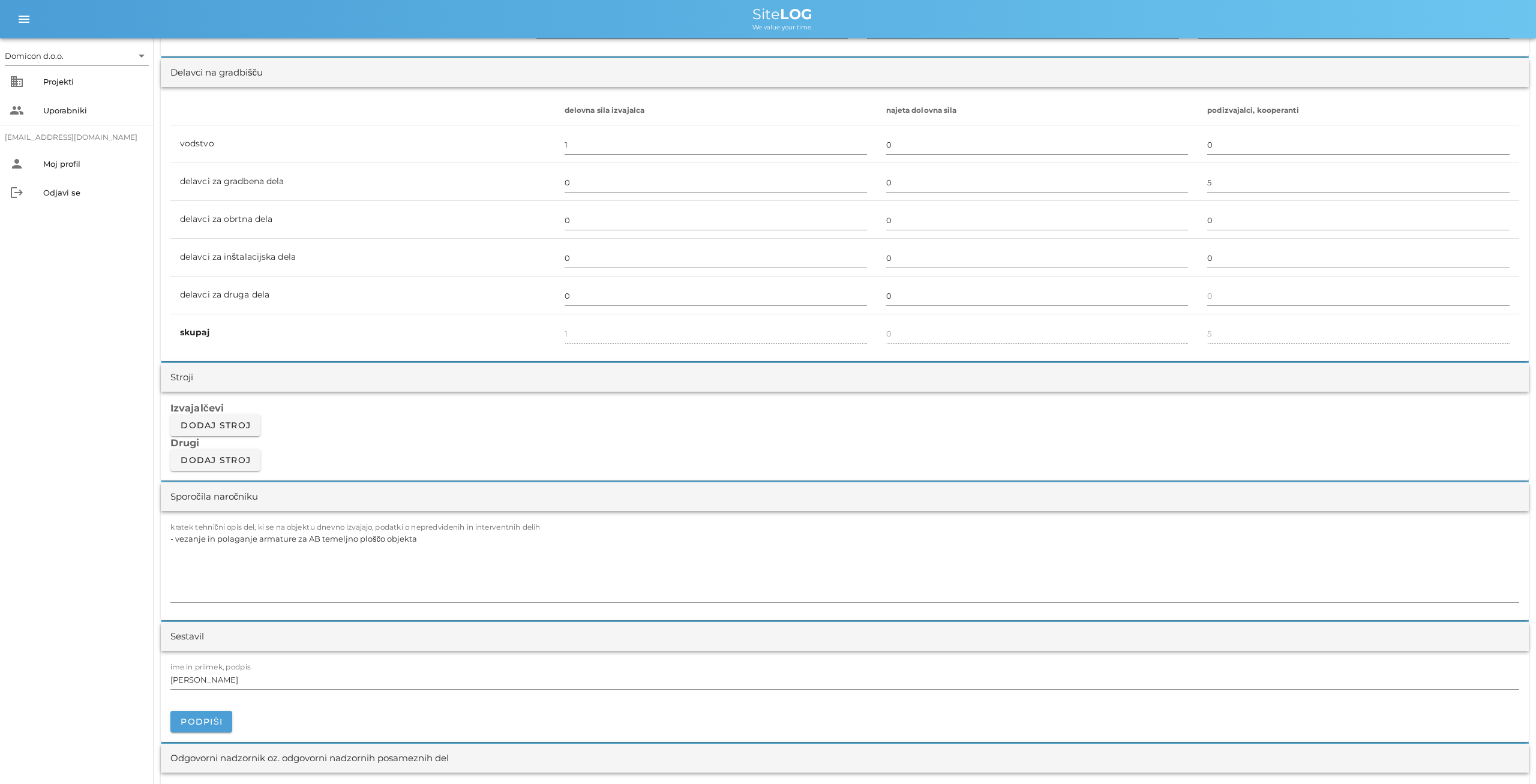
scroll to position [749, 0]
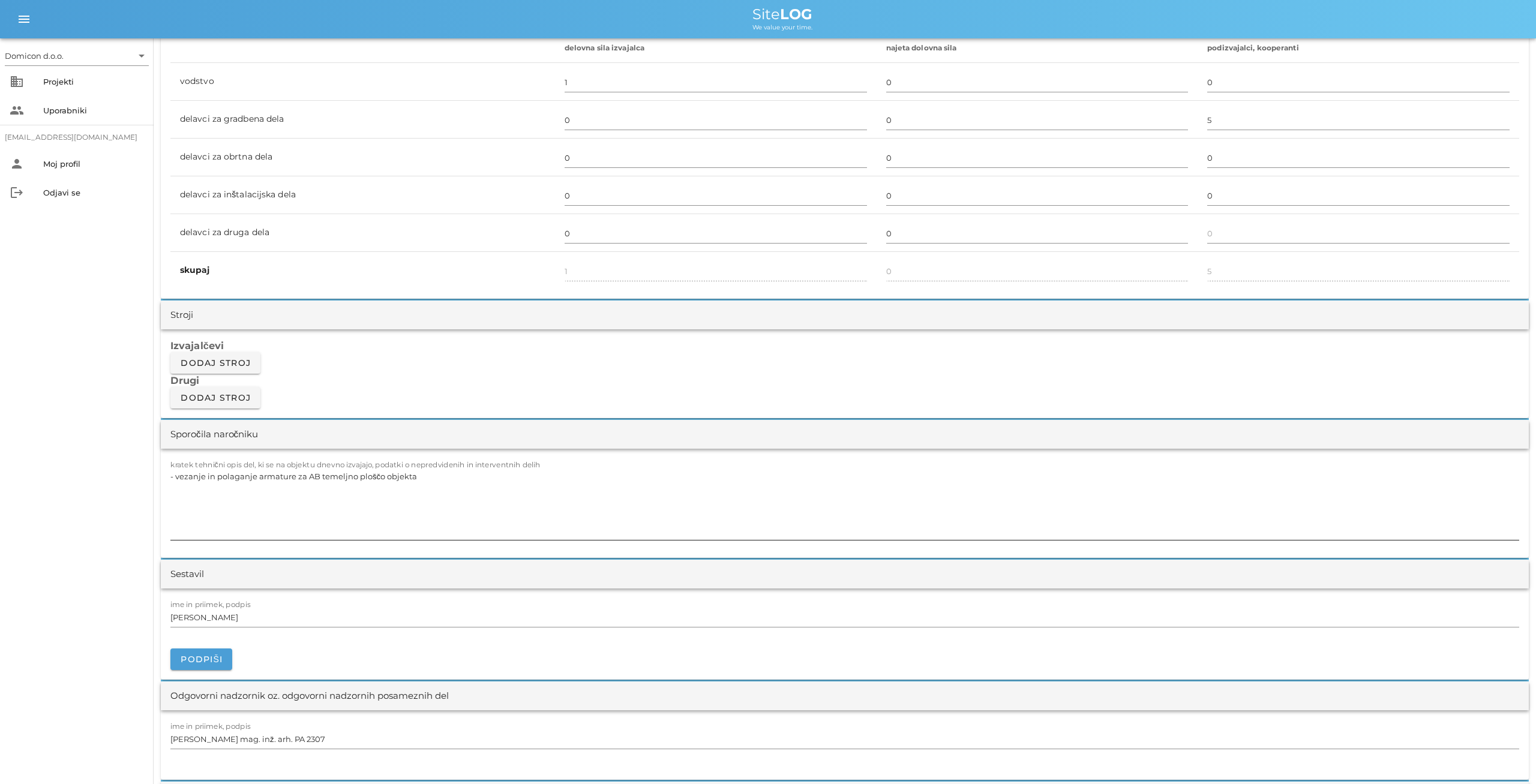
click at [416, 475] on textarea "- vezanje in polaganje armature za AB temeljno ploščo objekta" at bounding box center [845, 504] width 1349 height 72
type textarea "- betoniranje AB temeljne plošče objekta - izdelava hidroizolacijskega premaza …"
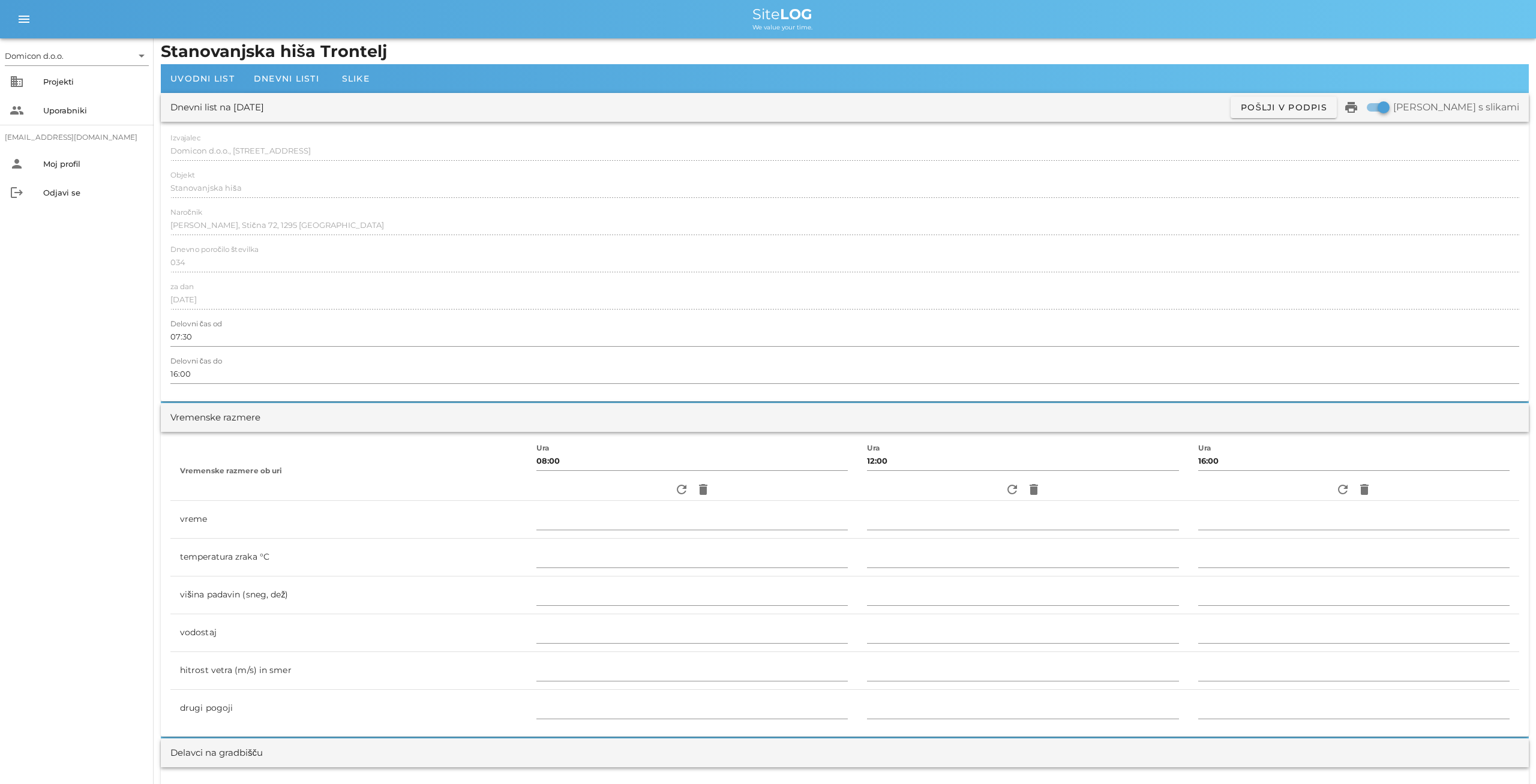
scroll to position [0, 0]
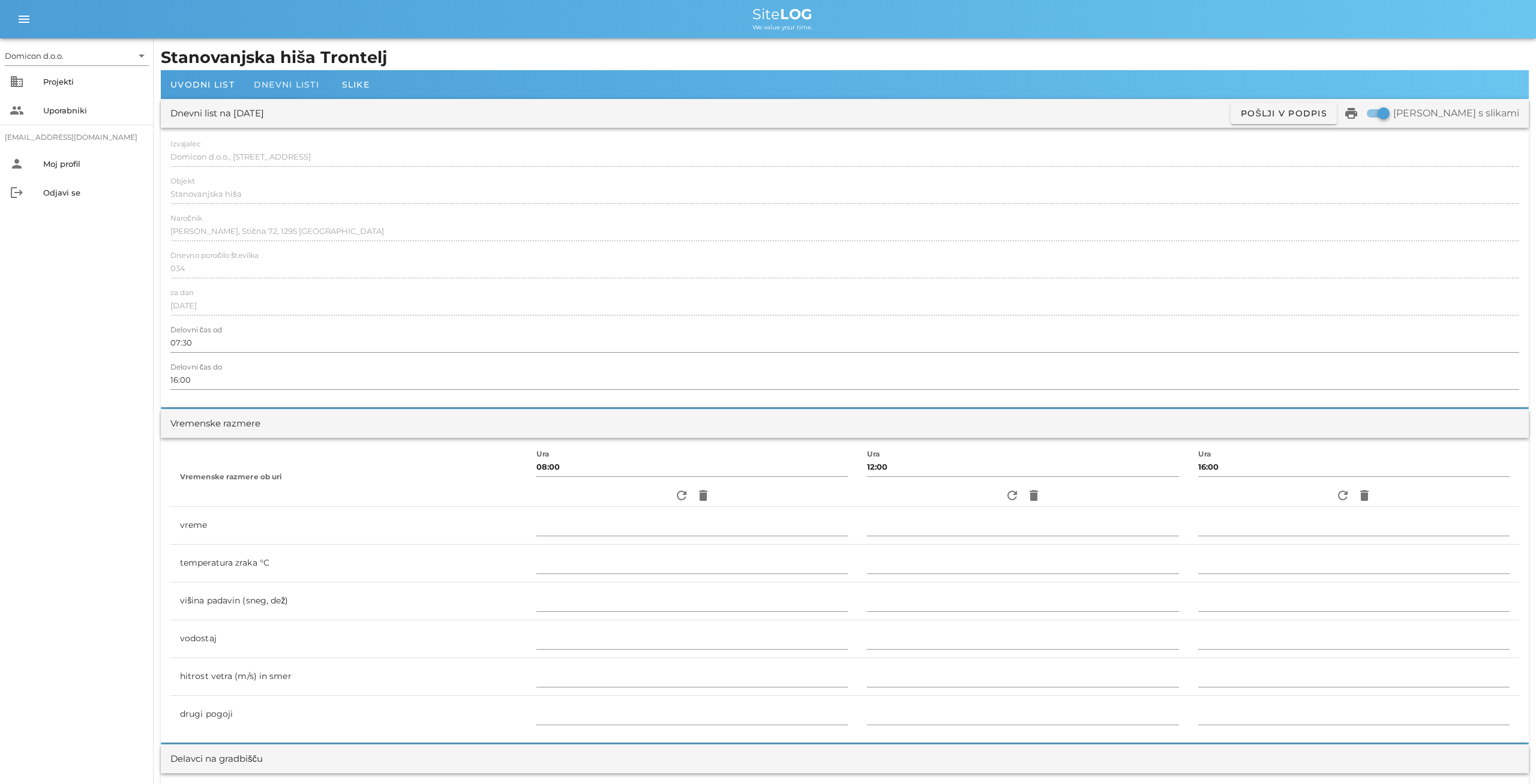
click at [279, 91] on div "Dnevni listi" at bounding box center [287, 85] width 85 height 29
